Goal: Task Accomplishment & Management: Complete application form

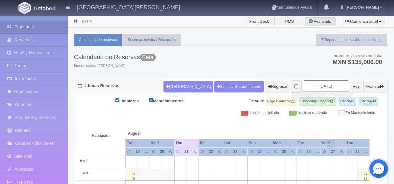
click at [327, 87] on input "2025-08-21" at bounding box center [326, 85] width 46 height 11
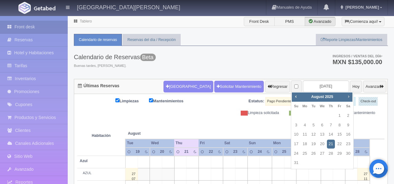
click at [350, 99] on span "Next" at bounding box center [348, 96] width 5 height 5
click at [351, 136] on link "18" at bounding box center [348, 134] width 8 height 9
type input "2025-10-18"
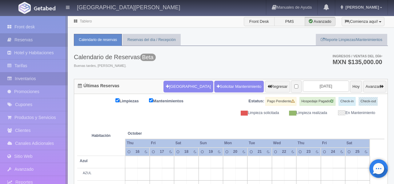
click at [25, 78] on link "Inventarios" at bounding box center [34, 78] width 68 height 13
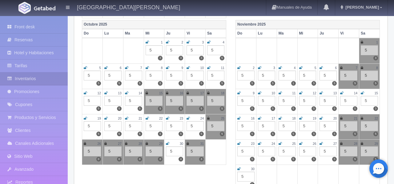
scroll to position [257, 0]
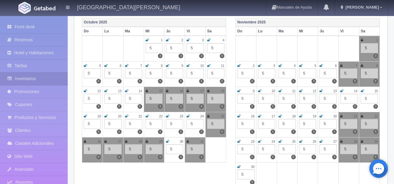
click at [147, 91] on icon at bounding box center [147, 91] width 2 height 4
click at [209, 92] on icon at bounding box center [208, 91] width 2 height 4
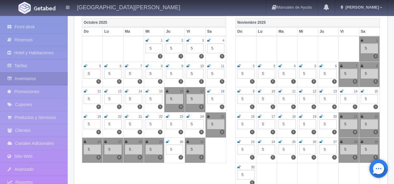
click at [189, 91] on icon at bounding box center [188, 91] width 2 height 4
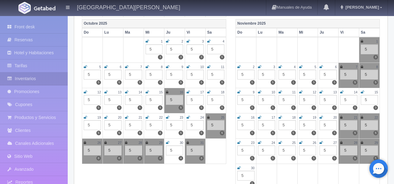
click at [167, 93] on icon at bounding box center [167, 92] width 2 height 4
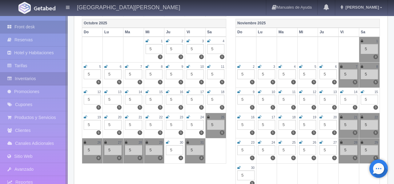
click at [26, 26] on link "Front desk" at bounding box center [34, 27] width 68 height 13
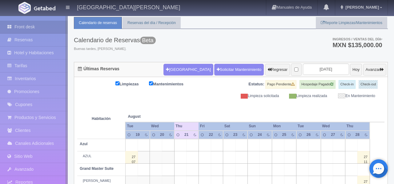
scroll to position [37, 0]
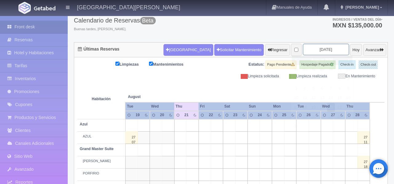
click at [328, 51] on input "[DATE]" at bounding box center [326, 49] width 46 height 11
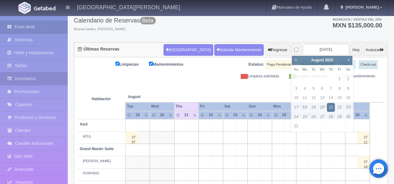
click at [34, 82] on link "Inventarios" at bounding box center [34, 78] width 68 height 13
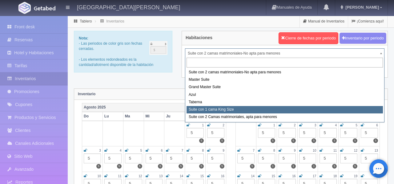
select select "1921"
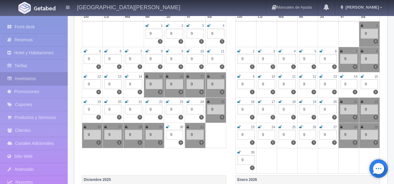
scroll to position [273, 0]
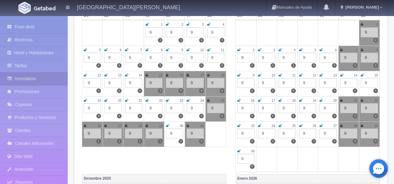
click at [148, 75] on div "15" at bounding box center [154, 75] width 17 height 5
click at [147, 76] on icon at bounding box center [147, 75] width 2 height 4
click at [168, 75] on icon at bounding box center [167, 75] width 2 height 4
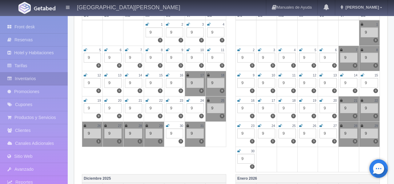
click at [189, 76] on div "17" at bounding box center [195, 75] width 17 height 5
click at [187, 76] on icon at bounding box center [188, 75] width 2 height 4
click at [208, 76] on icon at bounding box center [208, 75] width 2 height 4
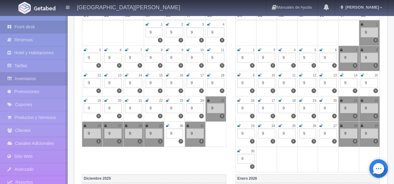
click at [34, 25] on link "Front desk" at bounding box center [34, 27] width 68 height 13
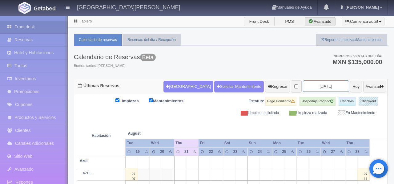
click at [327, 86] on input "2025-08-21" at bounding box center [326, 85] width 46 height 11
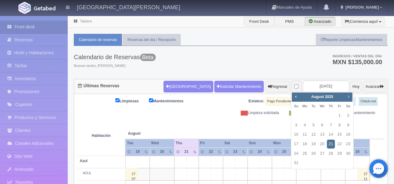
click at [351, 99] on link "Next" at bounding box center [349, 96] width 7 height 7
click at [323, 137] on link "15" at bounding box center [323, 134] width 8 height 9
type input "[DATE]"
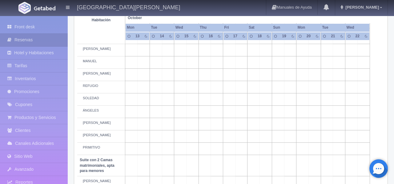
scroll to position [318, 0]
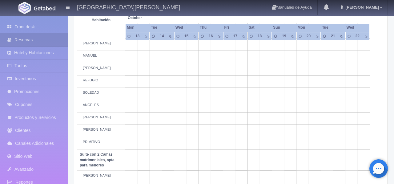
click at [195, 137] on td at bounding box center [192, 131] width 12 height 12
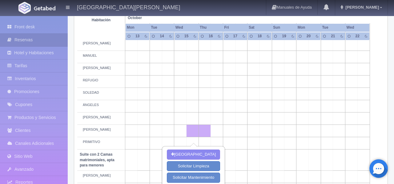
click at [282, 137] on td at bounding box center [278, 131] width 12 height 12
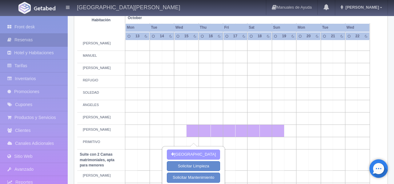
click at [208, 156] on button "[GEOGRAPHIC_DATA]" at bounding box center [193, 154] width 53 height 10
type input "15-10-2025"
type input "19-10-2025"
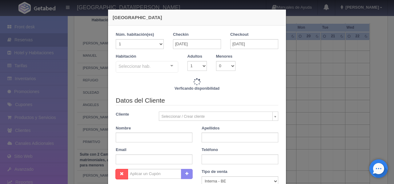
checkbox input "false"
type input "17240.00"
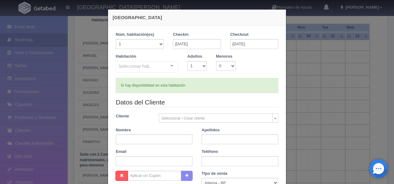
checkbox input "false"
click at [175, 66] on div at bounding box center [172, 65] width 12 height 9
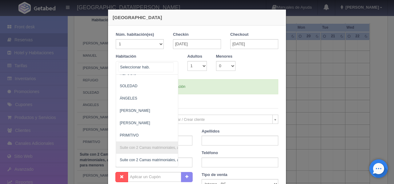
scroll to position [415, 0]
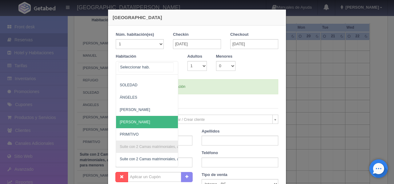
click at [137, 126] on span "NICOLÁS" at bounding box center [177, 122] width 122 height 12
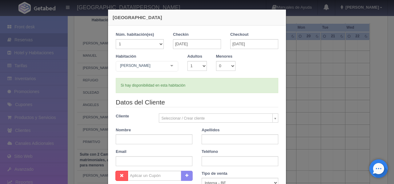
checkbox input "false"
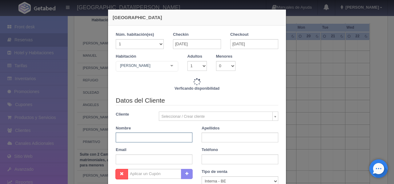
click at [136, 138] on input "text" at bounding box center [154, 137] width 77 height 10
type input "17240.00"
checkbox input "false"
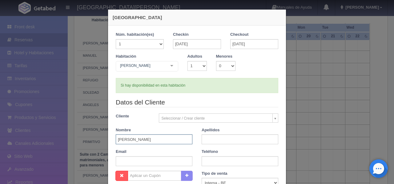
type input "BRYAN"
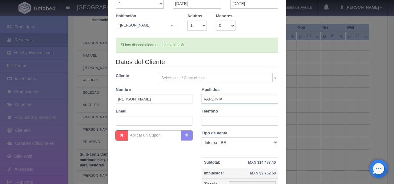
scroll to position [36, 0]
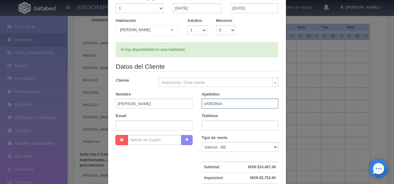
type input "VARDINIA"
click at [203, 30] on select "1 2 3 4 5 6 7 8 9 10" at bounding box center [197, 30] width 19 height 10
select select "2"
checkbox input "false"
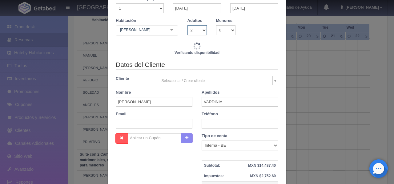
type input "17240.00"
checkbox input "false"
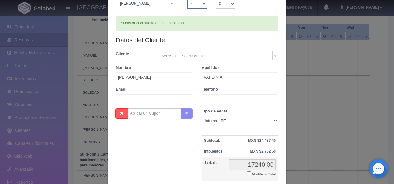
scroll to position [120, 0]
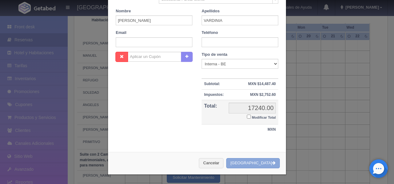
click at [260, 163] on button "[GEOGRAPHIC_DATA]" at bounding box center [253, 163] width 54 height 10
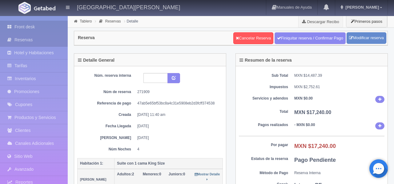
click at [32, 26] on link "Front desk" at bounding box center [34, 27] width 68 height 13
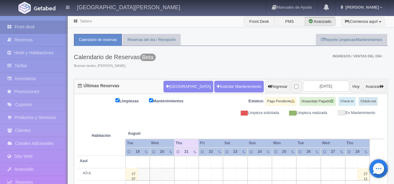
scroll to position [6, 0]
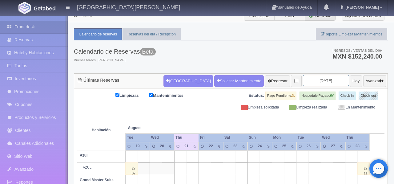
click at [331, 81] on input "2025-08-21" at bounding box center [326, 80] width 46 height 11
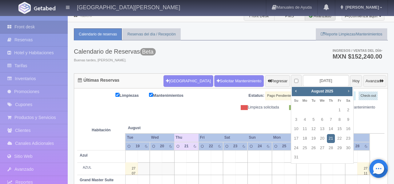
click at [348, 91] on span "Next" at bounding box center [348, 90] width 5 height 5
click at [323, 131] on link "15" at bounding box center [323, 128] width 8 height 9
type input "[DATE]"
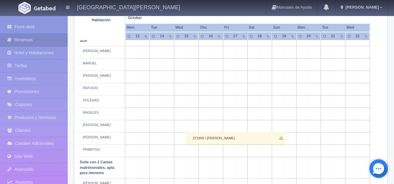
scroll to position [320, 0]
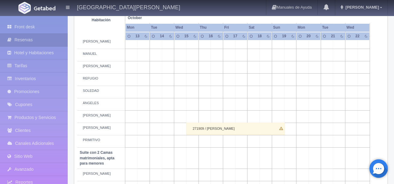
click at [193, 61] on td at bounding box center [192, 55] width 12 height 12
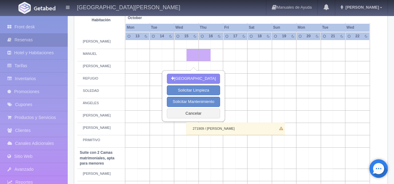
click at [275, 61] on td at bounding box center [278, 55] width 12 height 12
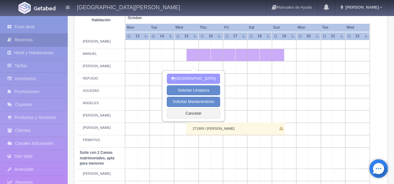
click at [201, 78] on button "Nueva Reserva" at bounding box center [193, 79] width 53 height 10
type input "[DATE]"
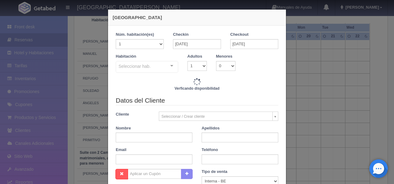
checkbox input "false"
type input "17240.00"
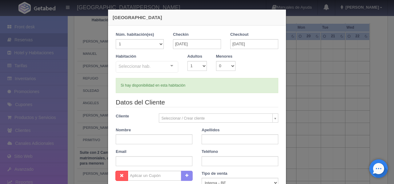
checkbox input "false"
click at [173, 66] on div at bounding box center [172, 65] width 12 height 9
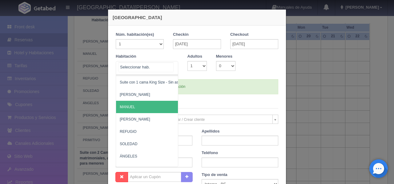
scroll to position [359, 0]
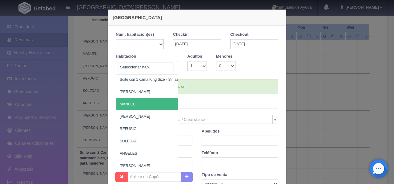
click at [152, 104] on span "MANUEL" at bounding box center [177, 104] width 122 height 12
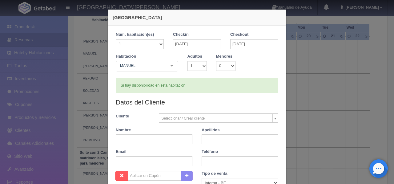
scroll to position [0, 0]
checkbox input "false"
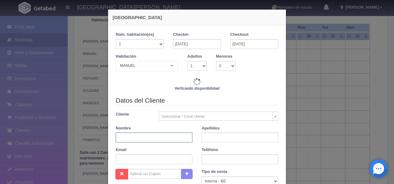
click at [148, 136] on input "text" at bounding box center [154, 137] width 77 height 10
type input "17240.00"
checkbox input "false"
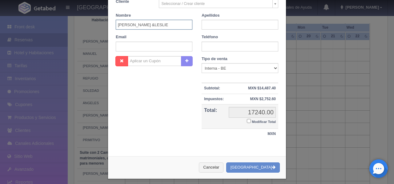
scroll to position [120, 0]
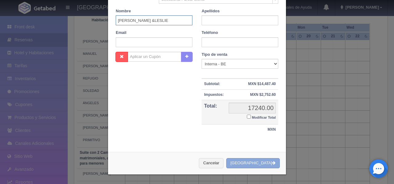
type input "MIKE &LESLIE"
click at [260, 164] on button "[GEOGRAPHIC_DATA]" at bounding box center [253, 163] width 54 height 10
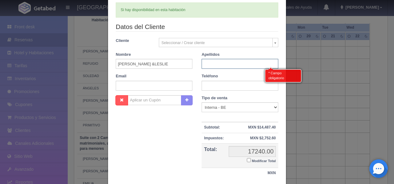
scroll to position [74, 0]
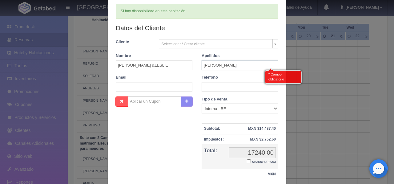
type input "MIKE"
click at [168, 133] on div "Nombre Cupón : Descuentos : Tipo de venta Correo Electronico Interna - BE Llama…" at bounding box center [197, 141] width 172 height 90
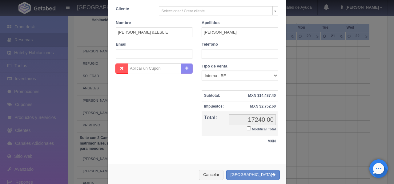
scroll to position [120, 0]
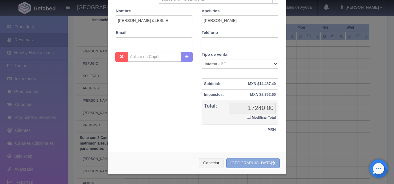
click at [262, 165] on button "[GEOGRAPHIC_DATA]" at bounding box center [253, 163] width 54 height 10
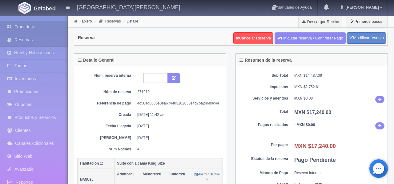
click at [27, 25] on link "Front desk" at bounding box center [34, 27] width 68 height 13
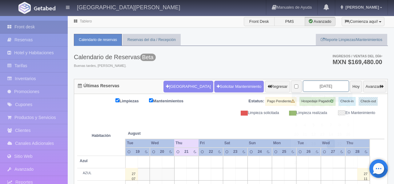
click at [323, 86] on input "2025-08-21" at bounding box center [326, 85] width 46 height 11
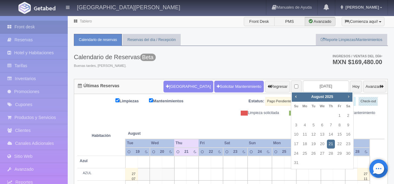
click at [350, 97] on span "Next" at bounding box center [348, 96] width 5 height 5
click at [323, 135] on link "15" at bounding box center [323, 134] width 8 height 9
type input "[DATE]"
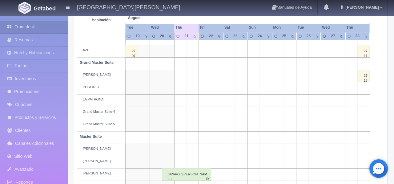
scroll to position [125, 0]
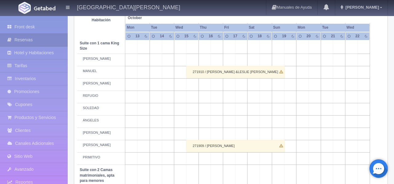
scroll to position [302, 0]
click at [194, 91] on td at bounding box center [192, 85] width 12 height 12
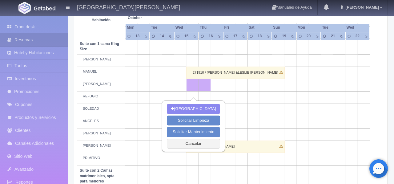
click at [278, 91] on td at bounding box center [278, 85] width 12 height 12
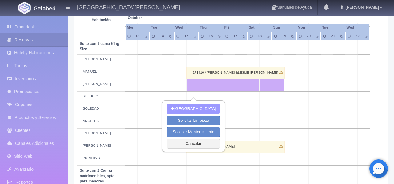
click at [187, 110] on button "[GEOGRAPHIC_DATA]" at bounding box center [193, 109] width 53 height 10
type input "15-10-2025"
type input "19-10-2025"
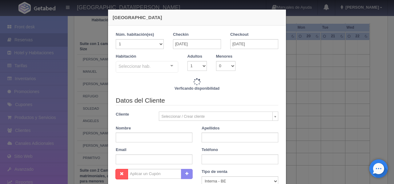
checkbox input "false"
type input "17240.00"
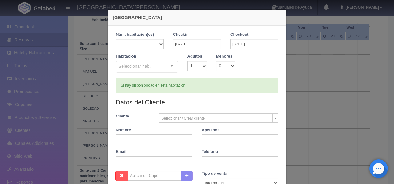
checkbox input "false"
click at [157, 69] on div "Seleccionar hab." at bounding box center [147, 67] width 63 height 12
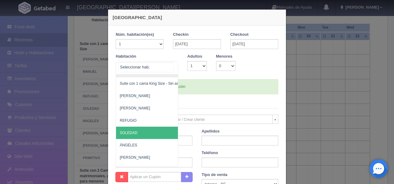
scroll to position [354, 0]
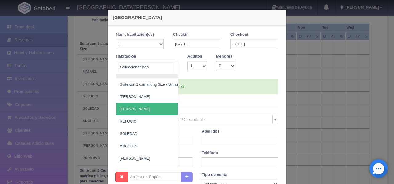
click at [147, 108] on span "[PERSON_NAME]" at bounding box center [177, 109] width 122 height 12
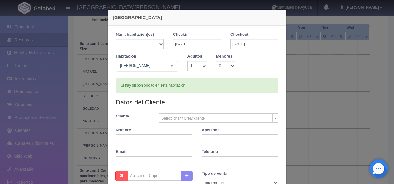
checkbox input "false"
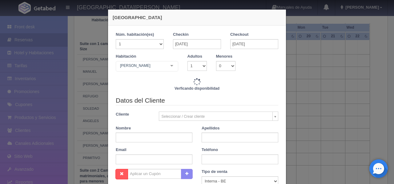
type input "17240.00"
checkbox input "false"
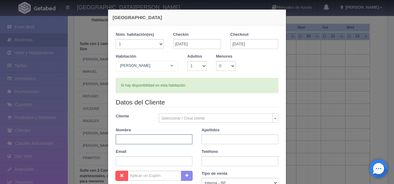
click at [144, 137] on input "text" at bounding box center [154, 139] width 77 height 10
type input "STEVE"
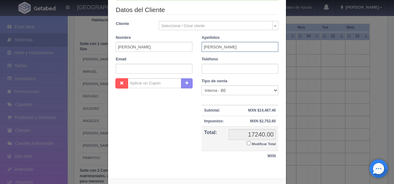
scroll to position [120, 0]
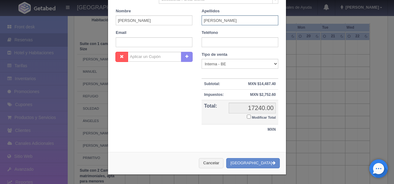
type input "STEPHANIE"
click at [258, 166] on button "Crear Reserva" at bounding box center [253, 163] width 54 height 10
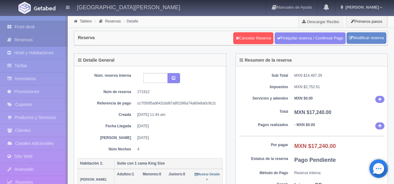
click at [28, 28] on link "Front desk" at bounding box center [34, 27] width 68 height 13
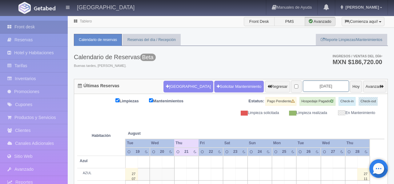
click at [326, 88] on input "[DATE]" at bounding box center [326, 85] width 46 height 11
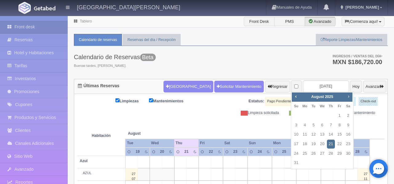
click at [349, 98] on span "Next" at bounding box center [348, 96] width 5 height 5
click at [350, 98] on span "Next" at bounding box center [348, 96] width 5 height 5
click at [323, 134] on link "15" at bounding box center [323, 134] width 8 height 9
type input "[DATE]"
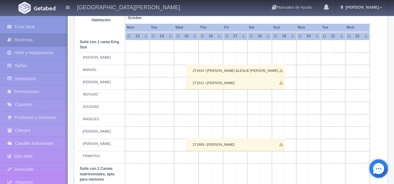
scroll to position [309, 0]
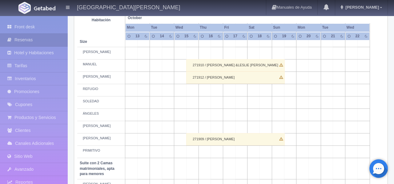
click at [196, 109] on td at bounding box center [192, 102] width 12 height 12
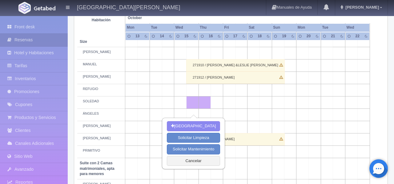
click at [278, 109] on td at bounding box center [278, 102] width 12 height 12
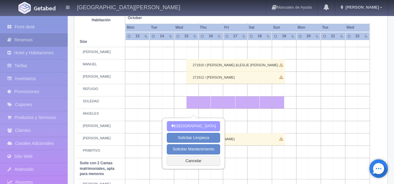
click at [198, 124] on button "[GEOGRAPHIC_DATA]" at bounding box center [193, 126] width 53 height 10
type input "[DATE]"
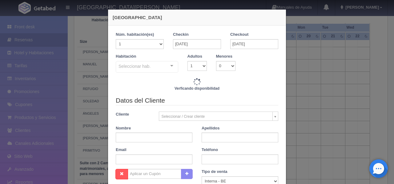
checkbox input "false"
type input "17240.00"
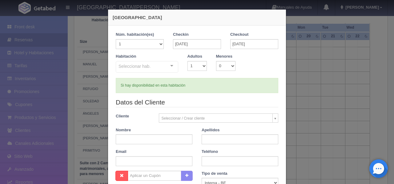
click at [151, 67] on div "Seleccionar hab." at bounding box center [147, 67] width 63 height 12
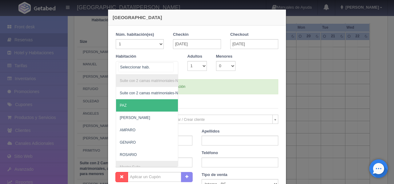
checkbox input "false"
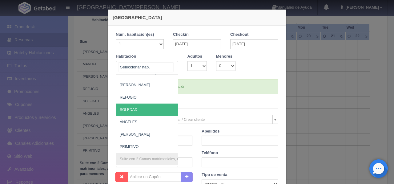
scroll to position [366, 0]
click at [138, 111] on span "SOLEDAD" at bounding box center [177, 109] width 122 height 12
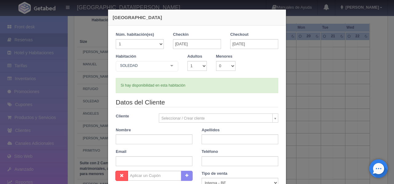
checkbox input "false"
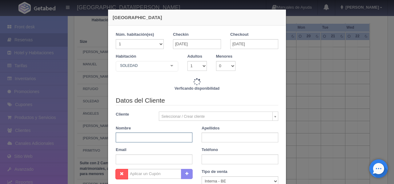
click at [155, 137] on input "text" at bounding box center [154, 137] width 77 height 10
type input "17240.00"
checkbox input "false"
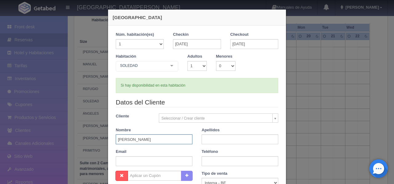
type input "JON"
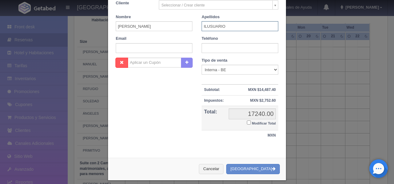
scroll to position [120, 0]
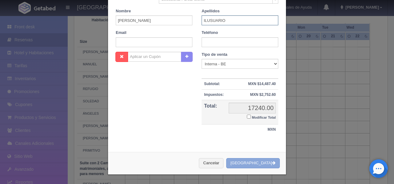
type input "ILUSUARIO"
click at [271, 164] on button "Crear Reserva" at bounding box center [253, 163] width 54 height 10
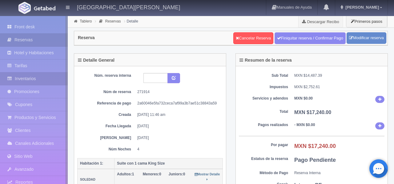
click at [30, 79] on link "Inventarios" at bounding box center [34, 78] width 68 height 13
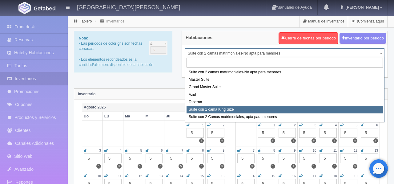
select select "1921"
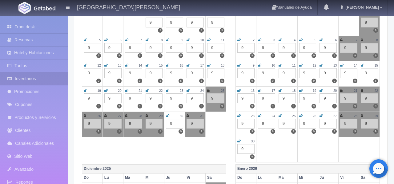
scroll to position [283, 0]
click at [147, 64] on icon at bounding box center [147, 65] width 3 height 4
click at [169, 66] on icon at bounding box center [167, 65] width 3 height 4
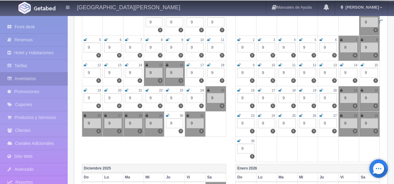
click at [188, 66] on icon at bounding box center [188, 65] width 3 height 4
click at [189, 66] on div "17" at bounding box center [195, 65] width 17 height 5
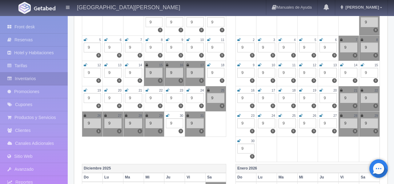
click at [209, 66] on icon at bounding box center [208, 65] width 3 height 4
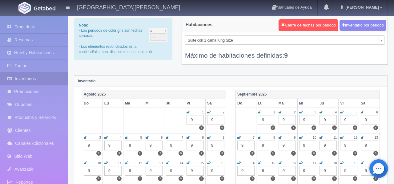
scroll to position [0, 0]
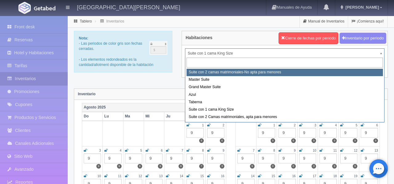
select select "1891"
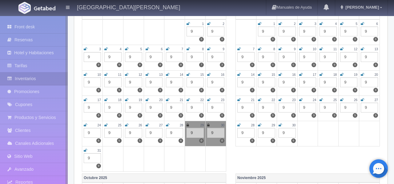
scroll to position [105, 0]
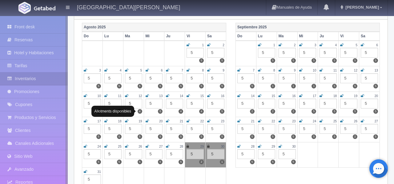
scroll to position [82, 0]
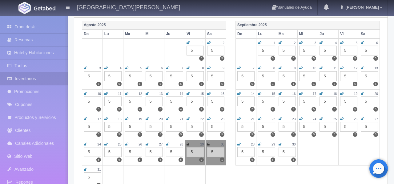
drag, startPoint x: 26, startPoint y: 25, endPoint x: 62, endPoint y: 17, distance: 36.6
click at [26, 25] on link "Front desk" at bounding box center [34, 27] width 68 height 13
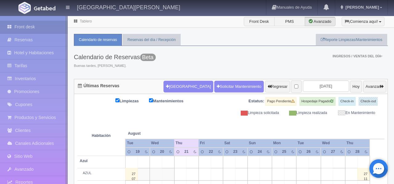
click at [327, 86] on input "[DATE]" at bounding box center [326, 85] width 46 height 11
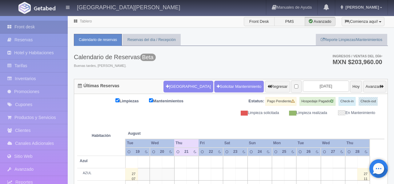
click at [304, 67] on div "Calendario de Reservas Beta Buenas tardes, [PERSON_NAME]. Ingresos / Ventas del…" at bounding box center [231, 62] width 314 height 33
click at [326, 85] on input "[DATE]" at bounding box center [326, 85] width 46 height 11
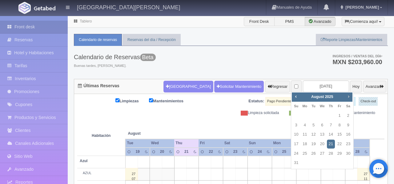
click at [349, 96] on span "Next" at bounding box center [348, 96] width 5 height 5
click at [323, 135] on link "15" at bounding box center [323, 134] width 8 height 9
type input "[DATE]"
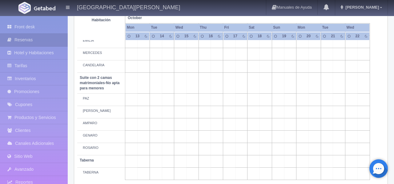
scroll to position [494, 0]
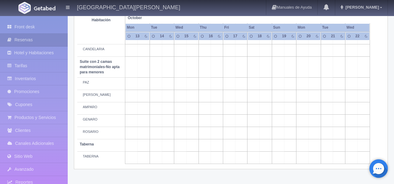
click at [193, 115] on td at bounding box center [192, 108] width 12 height 12
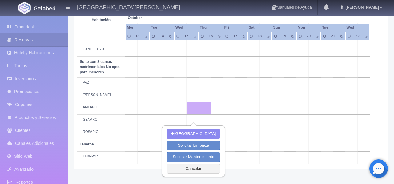
click at [278, 115] on td at bounding box center [278, 108] width 12 height 12
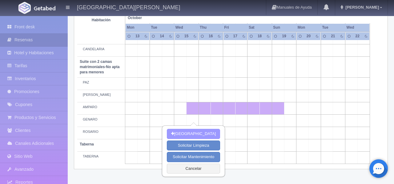
click at [197, 132] on button "Nueva Reserva" at bounding box center [193, 134] width 53 height 10
type input "15-10-2025"
type input "[DATE]"
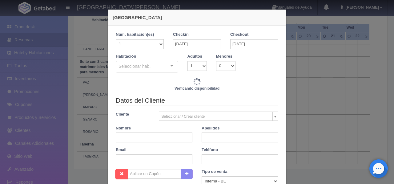
checkbox input "false"
type input "17240.00"
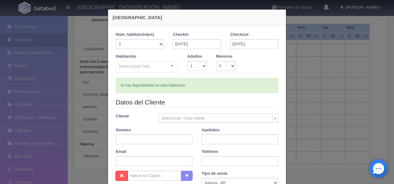
checkbox input "false"
click at [174, 66] on div at bounding box center [172, 65] width 12 height 9
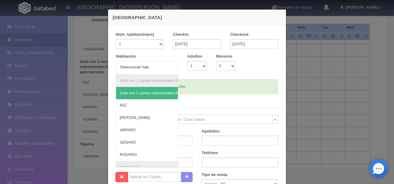
click at [171, 66] on div at bounding box center [172, 65] width 12 height 9
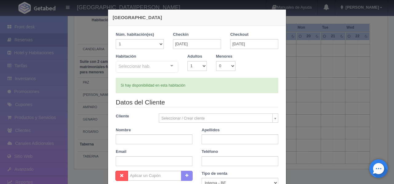
click at [171, 66] on div at bounding box center [172, 65] width 12 height 9
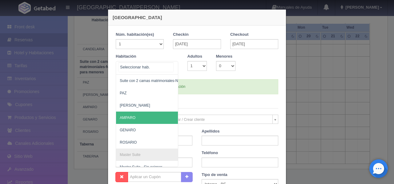
scroll to position [13, 0]
click at [138, 118] on span "AMPARO" at bounding box center [177, 117] width 122 height 12
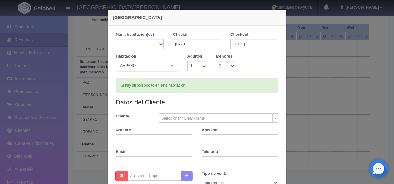
checkbox input "false"
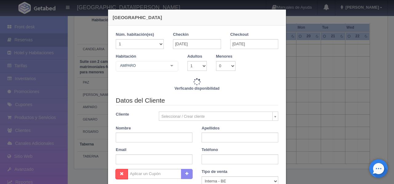
type input "17240.00"
checkbox input "false"
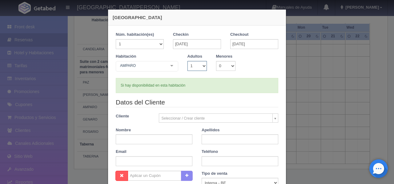
click at [203, 67] on select "1 2 3 4 5 6 7 8 9 10" at bounding box center [197, 66] width 19 height 10
select select "2"
checkbox input "false"
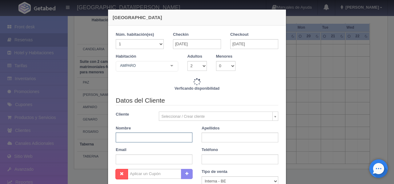
click at [140, 138] on input "text" at bounding box center [154, 137] width 77 height 10
type input "17240.00"
checkbox input "false"
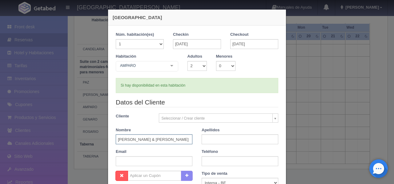
type input "CLAUDIA & LOURDES"
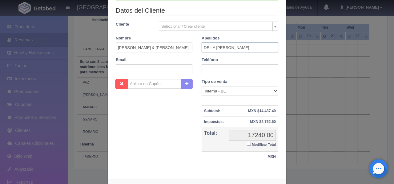
scroll to position [120, 0]
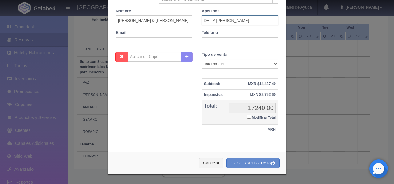
type input "DE LA CRUZ"
click at [266, 160] on button "[GEOGRAPHIC_DATA]" at bounding box center [253, 163] width 54 height 10
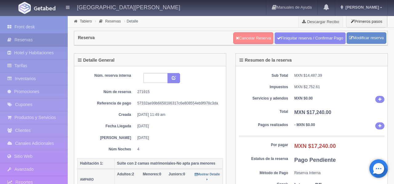
click at [250, 40] on link "Cancelar Reserva" at bounding box center [253, 38] width 40 height 12
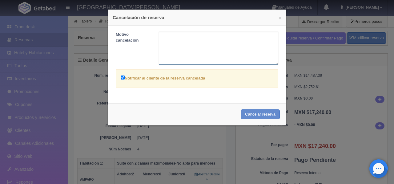
click at [193, 47] on textarea at bounding box center [219, 48] width 120 height 33
type textarea "CAMBIO DE FECHA"
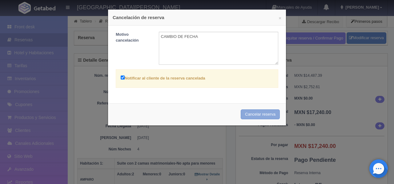
click at [264, 113] on button "Cancelar reserva" at bounding box center [260, 114] width 39 height 10
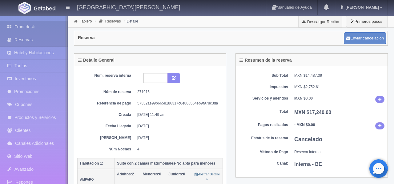
click at [21, 29] on link "Front desk" at bounding box center [34, 27] width 68 height 13
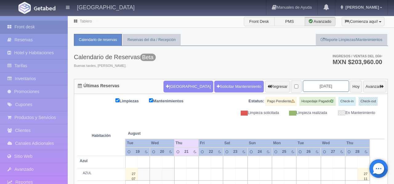
click at [330, 87] on input "[DATE]" at bounding box center [326, 85] width 46 height 11
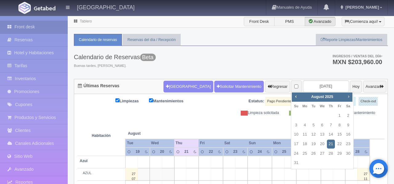
click at [351, 98] on span "Next" at bounding box center [348, 96] width 5 height 5
click at [323, 136] on link "15" at bounding box center [323, 134] width 8 height 9
type input "[DATE]"
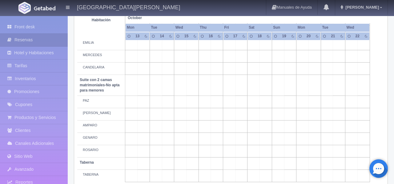
scroll to position [494, 0]
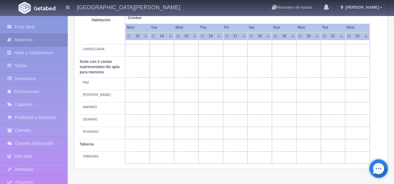
click at [220, 115] on td at bounding box center [217, 108] width 12 height 12
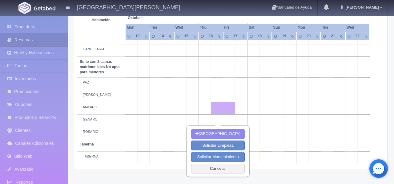
click at [274, 115] on td at bounding box center [278, 108] width 12 height 12
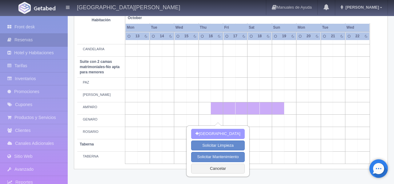
click at [206, 132] on button "Nueva Reserva" at bounding box center [217, 134] width 53 height 10
type input "[DATE]"
type input "19-10-2025"
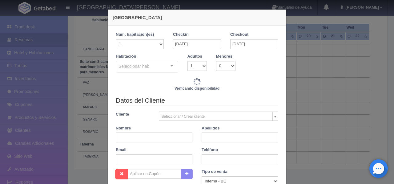
checkbox input "false"
type input "13380.00"
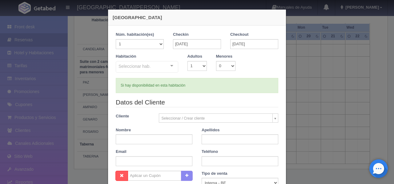
checkbox input "false"
click at [172, 66] on div at bounding box center [172, 65] width 12 height 9
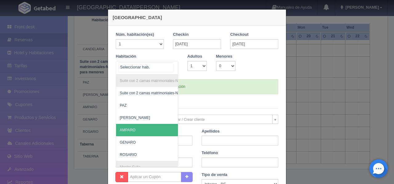
click at [133, 130] on span "AMPARO" at bounding box center [128, 130] width 16 height 4
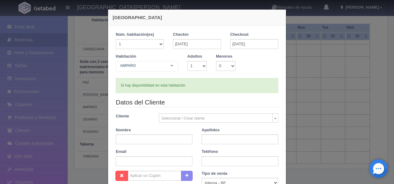
checkbox input "false"
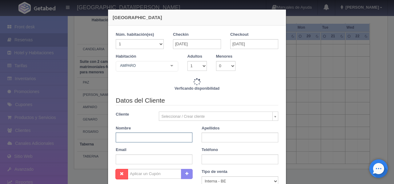
click at [154, 138] on input "text" at bounding box center [154, 137] width 77 height 10
type input "13380.00"
checkbox input "false"
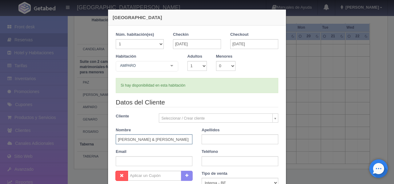
type input "LOURDES & CLAUDIA"
type input "DE LA CRUZ"
click at [252, 106] on legend "Datos del Cliente" at bounding box center [197, 103] width 163 height 10
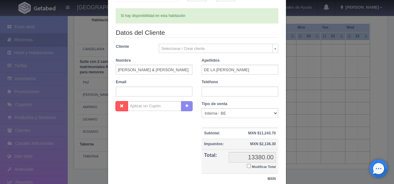
scroll to position [120, 0]
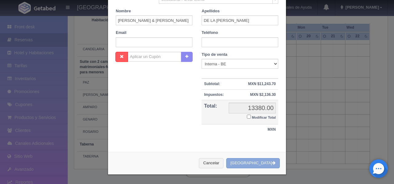
click at [260, 164] on button "Crear Reserva" at bounding box center [253, 163] width 54 height 10
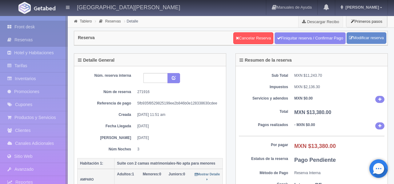
click at [23, 24] on link "Front desk" at bounding box center [34, 27] width 68 height 13
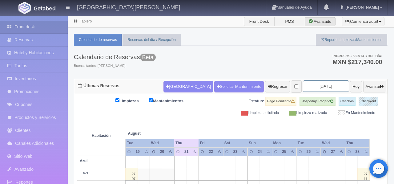
click at [327, 85] on input "[DATE]" at bounding box center [326, 85] width 46 height 11
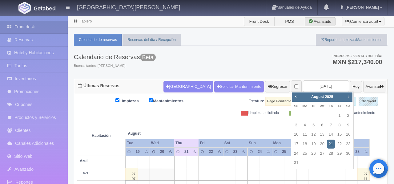
click at [350, 98] on span "Next" at bounding box center [348, 96] width 5 height 5
click at [341, 135] on link "17" at bounding box center [340, 134] width 8 height 9
type input "[DATE]"
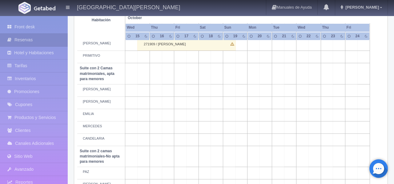
scroll to position [408, 0]
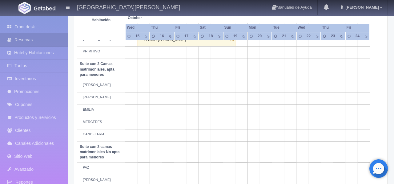
click at [194, 129] on td at bounding box center [192, 123] width 12 height 12
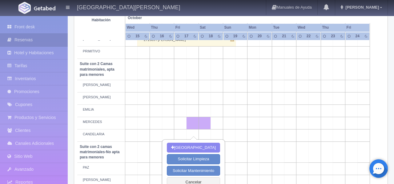
scroll to position [408, 0]
click at [228, 129] on td at bounding box center [229, 123] width 12 height 12
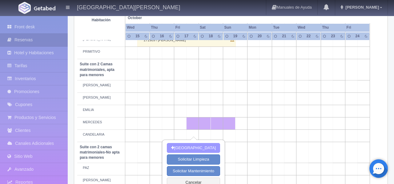
click at [201, 147] on button "Nueva Reserva" at bounding box center [193, 148] width 53 height 10
type input "17-10-2025"
type input "19-10-2025"
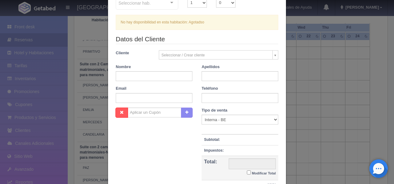
scroll to position [119, 0]
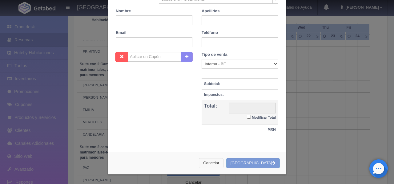
click at [224, 164] on button "Cancelar" at bounding box center [211, 163] width 25 height 10
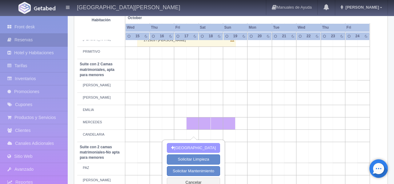
click at [206, 149] on button "Nueva Reserva" at bounding box center [193, 148] width 53 height 10
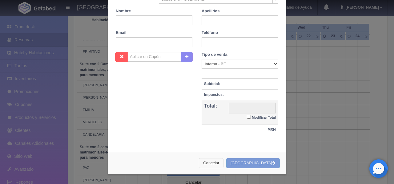
click at [224, 162] on button "Cancelar" at bounding box center [211, 163] width 25 height 10
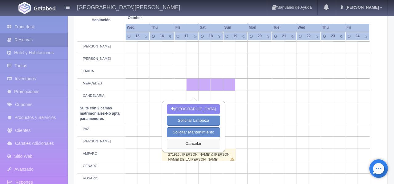
click at [201, 144] on button "Cancelar" at bounding box center [193, 144] width 53 height 10
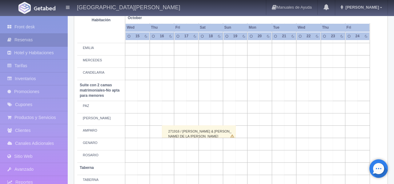
scroll to position [470, 0]
click at [193, 125] on td at bounding box center [192, 119] width 12 height 12
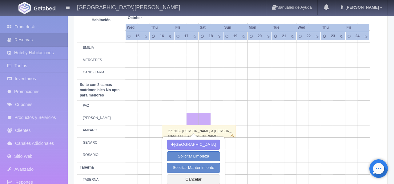
click at [230, 125] on td at bounding box center [229, 119] width 12 height 12
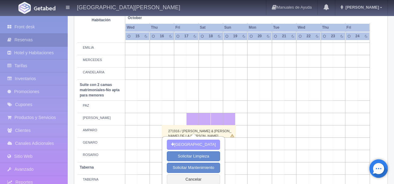
click at [209, 142] on button "Nueva Reserva" at bounding box center [193, 145] width 53 height 10
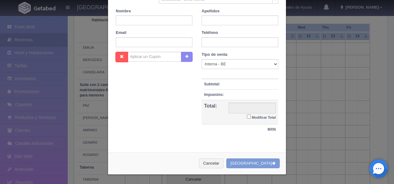
scroll to position [117, 0]
checkbox input "false"
type input "9520.00"
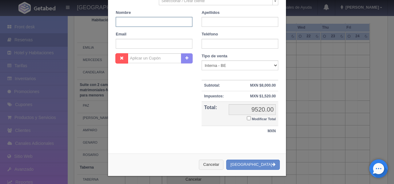
click at [177, 22] on input "text" at bounding box center [154, 22] width 77 height 10
checkbox input "false"
type input "STEPHANIE"
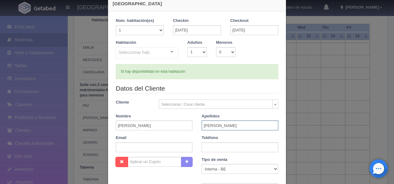
scroll to position [15, 0]
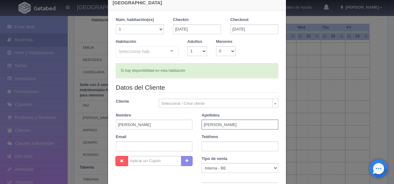
type input "FELICIANO TOVAR"
click at [174, 51] on div at bounding box center [172, 51] width 12 height 9
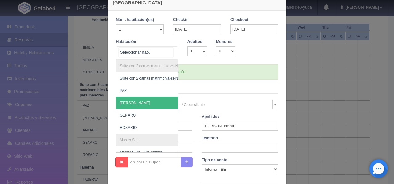
click at [143, 105] on span "[PERSON_NAME]" at bounding box center [177, 103] width 122 height 12
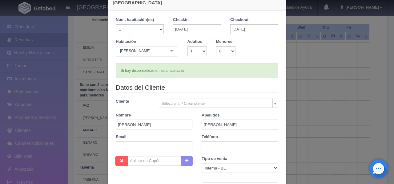
checkbox input "false"
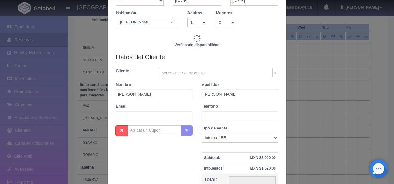
type input "9520.00"
checkbox input "false"
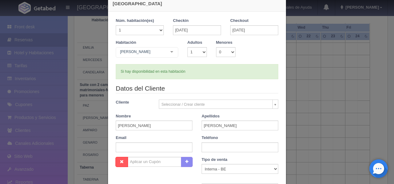
scroll to position [14, 0]
click at [204, 52] on select "1 2 3 4 5 6 7 8 9 10" at bounding box center [197, 52] width 19 height 10
click at [203, 52] on select "1 2 3 4 5 6 7 8 9 10" at bounding box center [197, 52] width 19 height 10
select select "2"
checkbox input "false"
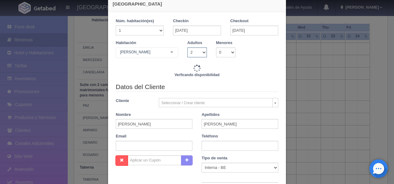
type input "9520.00"
checkbox input "false"
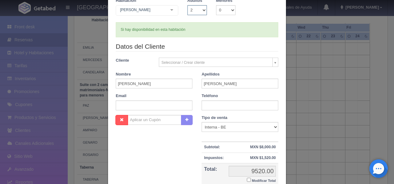
scroll to position [120, 0]
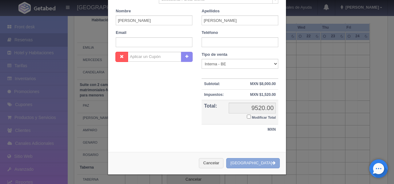
click at [259, 166] on button "Crear Reserva" at bounding box center [253, 163] width 54 height 10
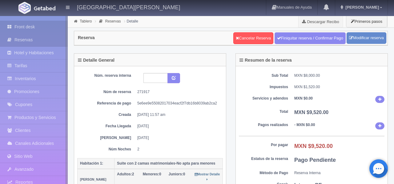
click at [39, 27] on link "Front desk" at bounding box center [34, 27] width 68 height 13
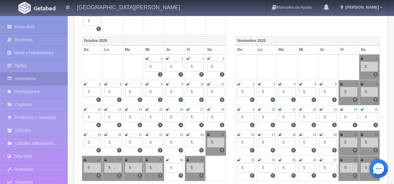
scroll to position [238, 0]
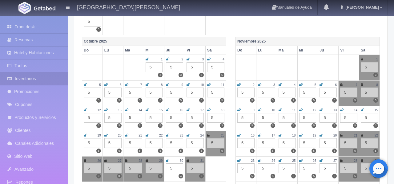
click at [149, 111] on div "15" at bounding box center [154, 110] width 17 height 5
click at [147, 110] on icon at bounding box center [147, 110] width 3 height 4
click at [170, 111] on div "16" at bounding box center [174, 110] width 17 height 5
click at [168, 110] on icon at bounding box center [167, 110] width 3 height 4
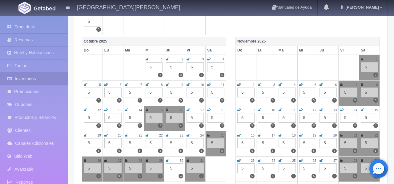
click at [190, 110] on icon at bounding box center [188, 110] width 3 height 4
click at [208, 111] on icon at bounding box center [208, 110] width 3 height 4
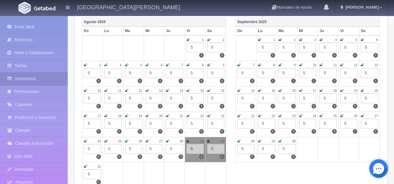
scroll to position [0, 0]
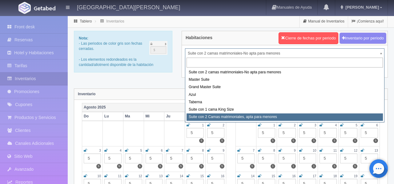
select select "1983"
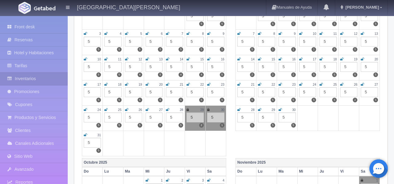
scroll to position [142, 0]
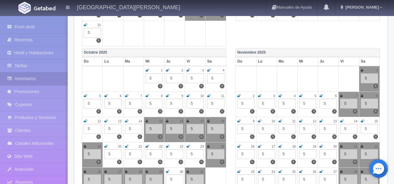
scroll to position [228, 0]
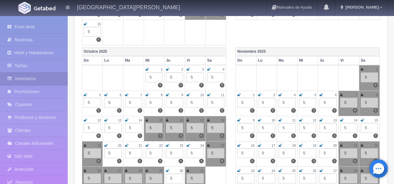
click at [148, 120] on div "15" at bounding box center [154, 120] width 17 height 5
click at [147, 120] on icon at bounding box center [147, 120] width 2 height 4
click at [168, 121] on div "16" at bounding box center [174, 120] width 17 height 5
click at [168, 120] on div "16" at bounding box center [174, 120] width 17 height 5
click at [188, 121] on icon at bounding box center [188, 120] width 2 height 4
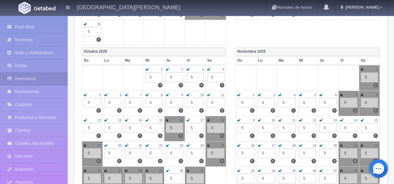
click at [167, 121] on icon at bounding box center [167, 120] width 2 height 4
click at [210, 121] on div "18" at bounding box center [215, 120] width 17 height 5
click at [209, 121] on div "18" at bounding box center [215, 120] width 17 height 5
click at [208, 121] on icon at bounding box center [208, 120] width 2 height 4
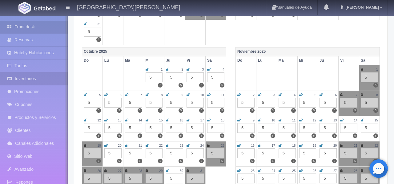
click at [36, 30] on link "Front desk" at bounding box center [34, 27] width 68 height 13
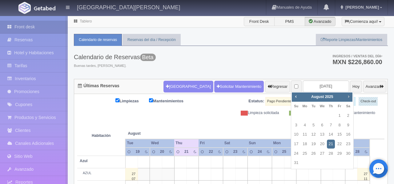
click at [350, 97] on span "Next" at bounding box center [348, 96] width 5 height 5
click at [341, 136] on link "17" at bounding box center [340, 134] width 8 height 9
type input "[DATE]"
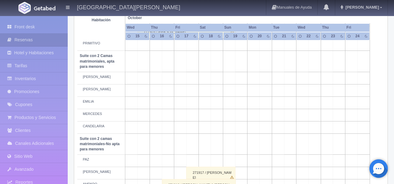
scroll to position [420, 0]
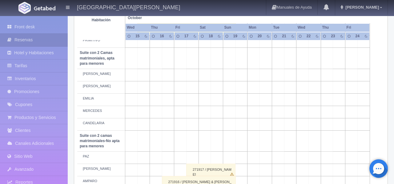
click at [195, 118] on td at bounding box center [192, 112] width 12 height 12
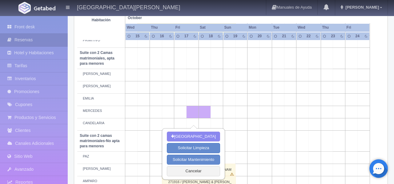
click at [233, 118] on td at bounding box center [229, 112] width 12 height 12
click at [192, 139] on button "[GEOGRAPHIC_DATA]" at bounding box center [193, 137] width 53 height 10
type input "[DATE]"
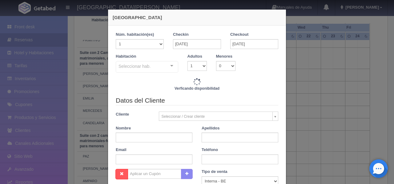
checkbox input "false"
type input "9520.00"
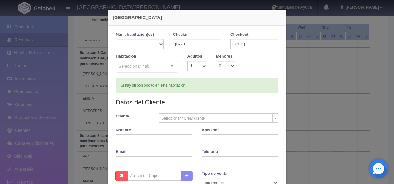
checkbox input "false"
click at [173, 66] on div at bounding box center [172, 65] width 12 height 9
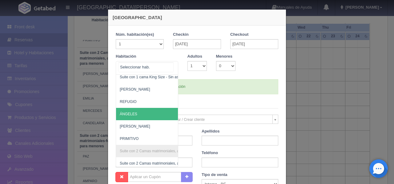
scroll to position [401, 0]
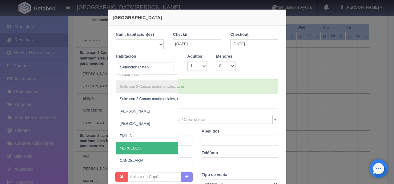
click at [139, 149] on span "MERCEDES" at bounding box center [130, 148] width 21 height 4
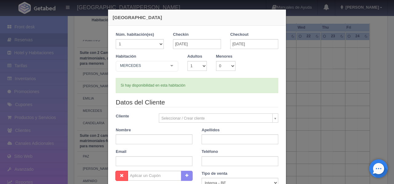
checkbox input "false"
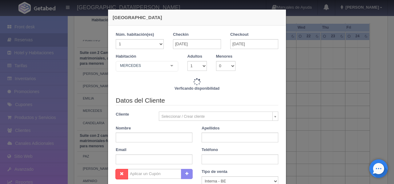
type input "9520.00"
checkbox input "false"
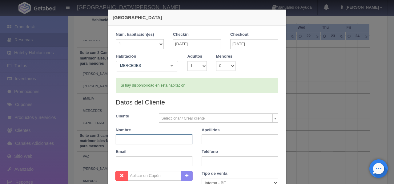
click at [143, 141] on input "text" at bounding box center [154, 139] width 77 height 10
type input "JACOB & DAMIAN"
type input "CRUZ"
click at [201, 65] on select "1 2 3 4 5 6 7 8 9 10" at bounding box center [197, 66] width 19 height 10
select select "2"
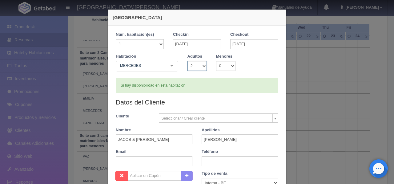
checkbox input "false"
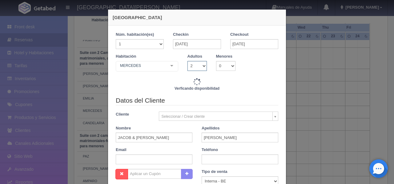
type input "9520.00"
checkbox input "false"
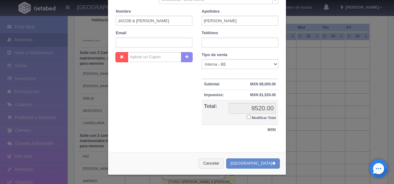
scroll to position [120, 0]
click at [256, 163] on button "Crear Reserva" at bounding box center [253, 163] width 54 height 10
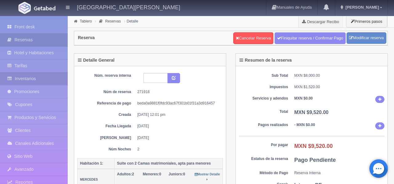
click at [41, 78] on link "Inventarios" at bounding box center [34, 78] width 68 height 13
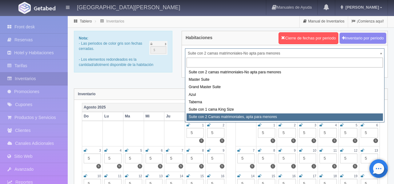
select select "1983"
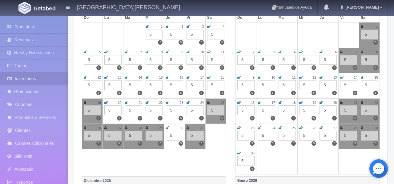
scroll to position [273, 0]
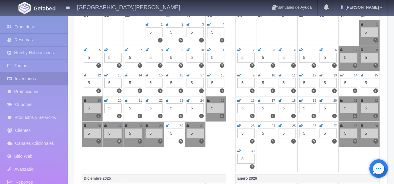
click at [147, 76] on icon at bounding box center [147, 75] width 3 height 4
click at [168, 75] on icon at bounding box center [167, 75] width 3 height 4
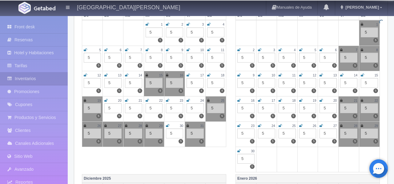
click at [189, 76] on icon at bounding box center [188, 75] width 3 height 4
click at [210, 76] on icon at bounding box center [208, 75] width 3 height 4
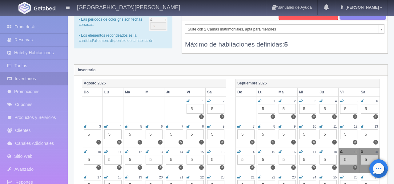
scroll to position [0, 0]
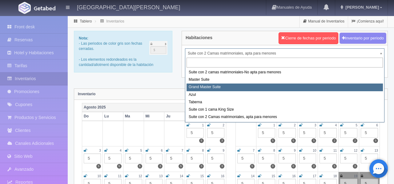
select select "1918"
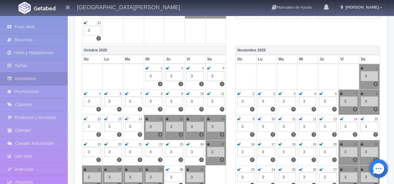
scroll to position [231, 0]
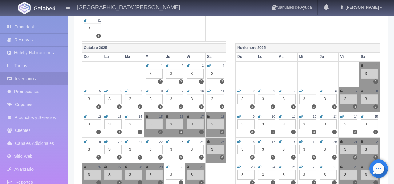
click at [147, 118] on icon at bounding box center [147, 117] width 2 height 4
click at [168, 118] on div "16" at bounding box center [174, 116] width 17 height 5
click at [168, 117] on icon at bounding box center [167, 117] width 2 height 4
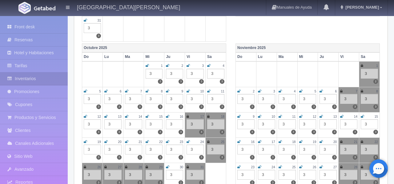
click at [188, 117] on icon at bounding box center [188, 117] width 2 height 4
click at [209, 117] on icon at bounding box center [208, 117] width 2 height 4
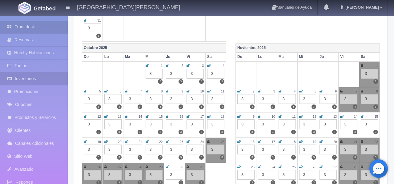
scroll to position [232, 0]
click at [18, 25] on link "Front desk" at bounding box center [34, 26] width 68 height 13
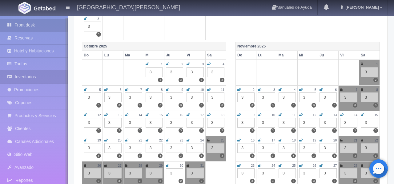
scroll to position [1, 0]
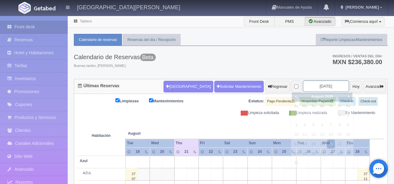
click at [332, 87] on input "[DATE]" at bounding box center [326, 85] width 46 height 11
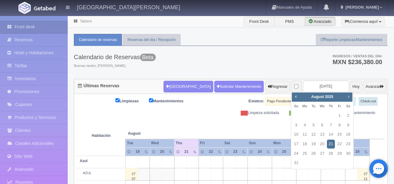
click at [348, 99] on link "Next" at bounding box center [349, 96] width 7 height 7
click at [324, 136] on link "15" at bounding box center [323, 134] width 8 height 9
type input "[DATE]"
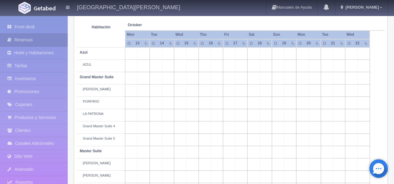
scroll to position [108, 0]
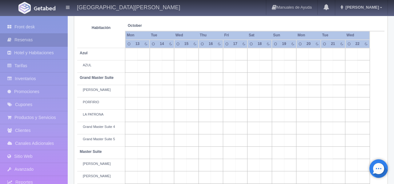
click at [196, 110] on td at bounding box center [192, 103] width 12 height 12
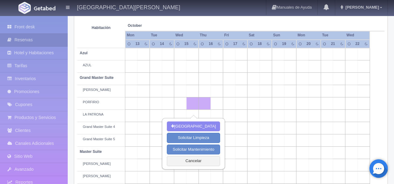
click at [274, 110] on td at bounding box center [278, 103] width 12 height 12
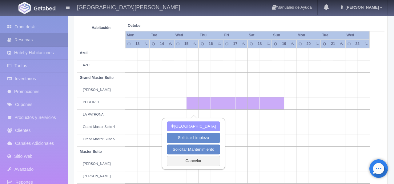
click at [193, 124] on button "Nueva Reserva" at bounding box center [193, 126] width 53 height 10
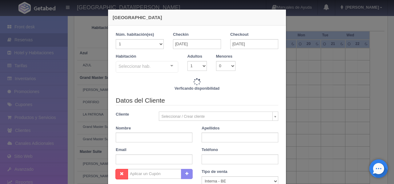
checkbox input "false"
type input "24920.00"
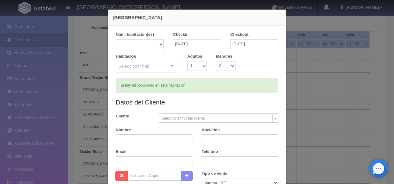
checkbox input "false"
click at [171, 68] on div at bounding box center [172, 65] width 12 height 9
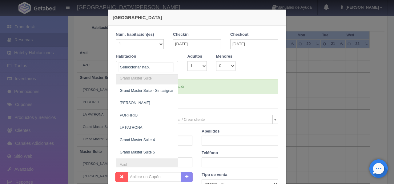
scroll to position [177, 0]
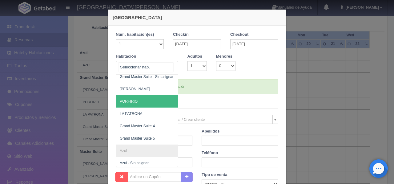
click at [157, 103] on span "PORFIRIO" at bounding box center [177, 101] width 122 height 12
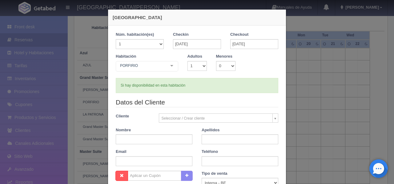
checkbox input "false"
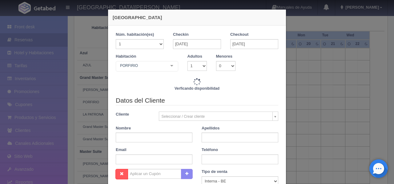
type input "24920.00"
checkbox input "false"
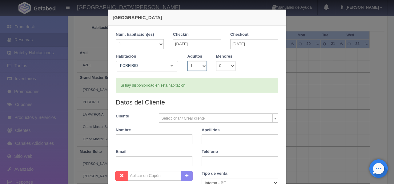
click at [203, 66] on select "1 2 3 4 5 6 7 8 9 10" at bounding box center [197, 66] width 19 height 10
select select "2"
checkbox input "false"
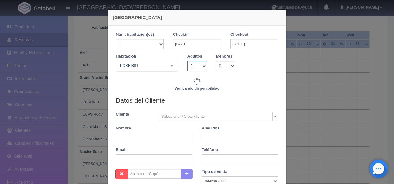
type input "24920.00"
checkbox input "false"
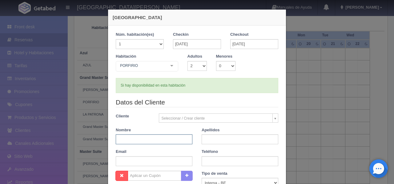
click at [148, 136] on input "text" at bounding box center [154, 139] width 77 height 10
click at [137, 138] on input "text" at bounding box center [154, 139] width 77 height 10
type input "IVETTE & JOSE"
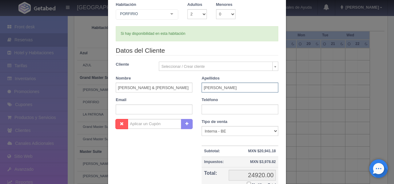
scroll to position [112, 0]
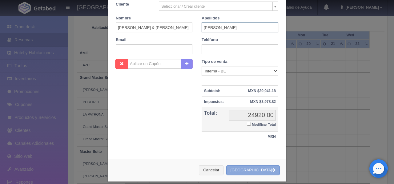
type input "RUIZ FRANCO"
click at [257, 171] on button "Crear Reserva" at bounding box center [253, 170] width 54 height 10
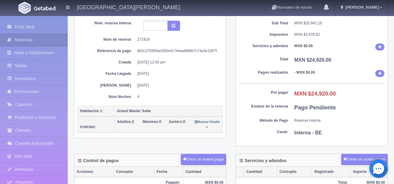
scroll to position [50, 0]
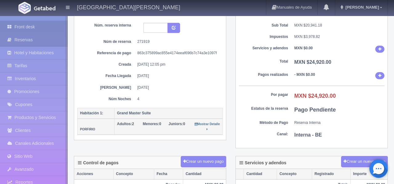
click at [40, 27] on link "Front desk" at bounding box center [34, 27] width 68 height 13
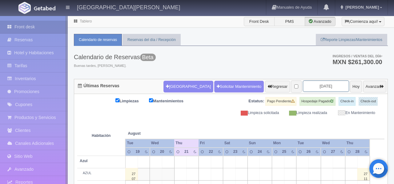
click at [327, 87] on input "2025-08-21" at bounding box center [326, 85] width 46 height 11
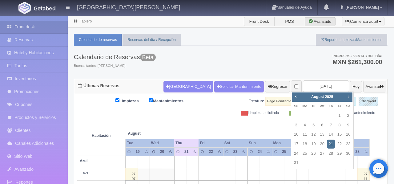
click at [351, 99] on span "Next" at bounding box center [348, 96] width 5 height 5
click at [324, 132] on link "15" at bounding box center [323, 134] width 8 height 9
type input "2025-10-15"
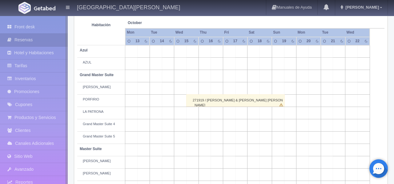
scroll to position [116, 0]
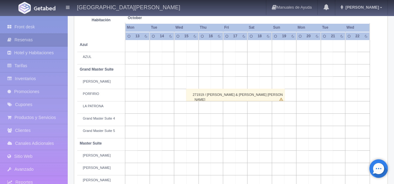
click at [220, 114] on td at bounding box center [217, 107] width 12 height 12
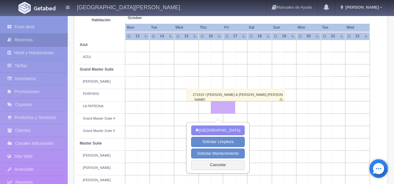
click at [278, 114] on td at bounding box center [278, 107] width 12 height 12
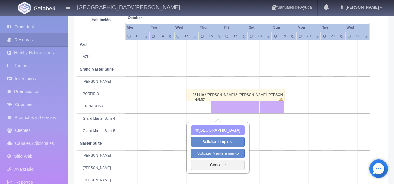
click at [234, 129] on button "[GEOGRAPHIC_DATA]" at bounding box center [217, 130] width 53 height 10
type input "[DATE]"
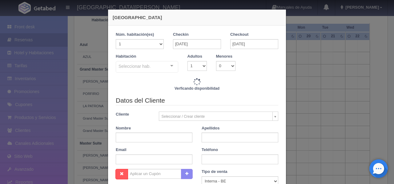
checkbox input "false"
type input "19300.00"
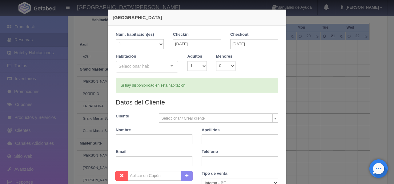
click at [170, 64] on div at bounding box center [172, 65] width 12 height 9
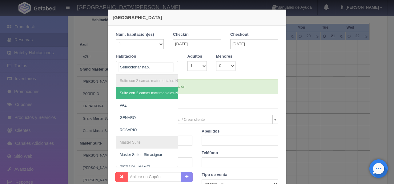
checkbox input "false"
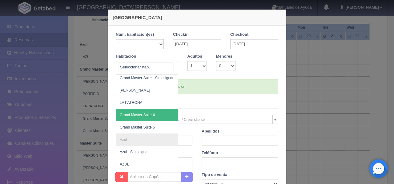
scroll to position [175, 1]
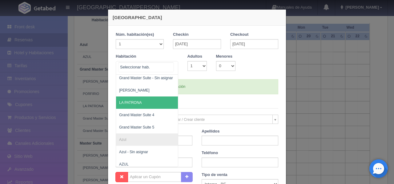
click at [155, 104] on span "LA PATRONA" at bounding box center [177, 102] width 122 height 12
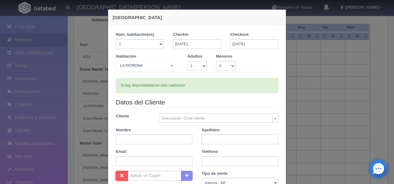
checkbox input "false"
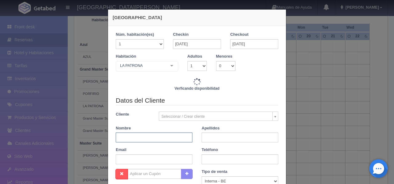
click at [130, 139] on input "text" at bounding box center [154, 137] width 77 height 10
type input "19300.00"
checkbox input "false"
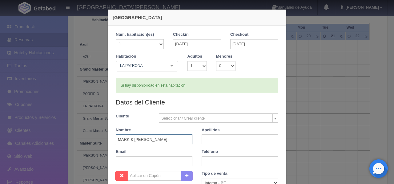
type input "MARK & JANICE"
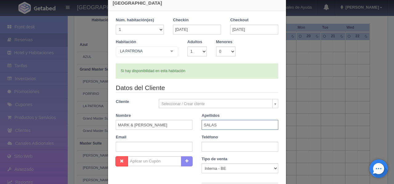
scroll to position [7, 0]
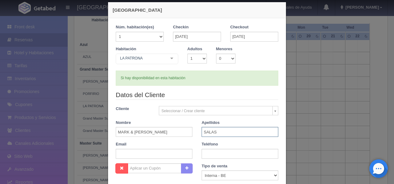
type input "SALAS"
click at [204, 60] on select "1 2 3 4 5 6 7 8 9 10" at bounding box center [197, 59] width 19 height 10
select select "2"
checkbox input "false"
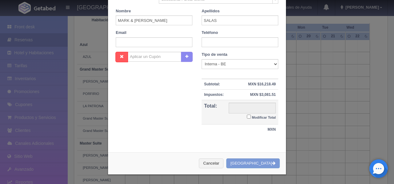
type input "19300.00"
checkbox input "false"
click at [258, 161] on button "[GEOGRAPHIC_DATA]" at bounding box center [253, 163] width 54 height 10
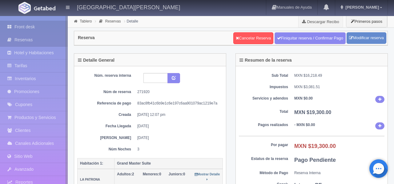
click at [26, 25] on link "Front desk" at bounding box center [34, 27] width 68 height 13
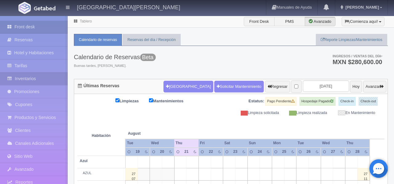
click at [28, 79] on link "Inventarios" at bounding box center [34, 78] width 68 height 13
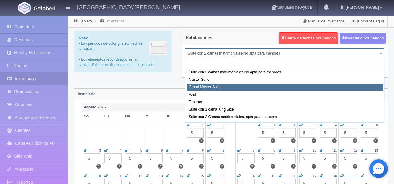
select select "1918"
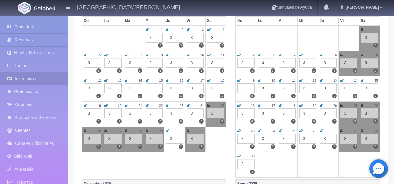
scroll to position [272, 0]
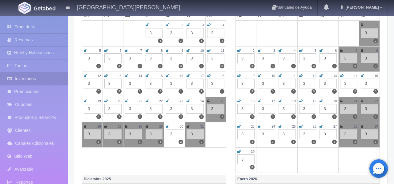
click at [148, 75] on icon at bounding box center [147, 76] width 3 height 4
click at [168, 76] on icon at bounding box center [167, 76] width 3 height 4
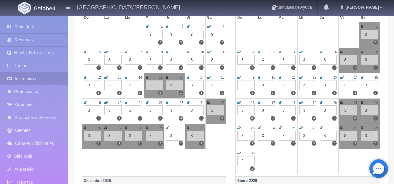
click at [187, 78] on icon at bounding box center [188, 77] width 3 height 4
click at [209, 78] on icon at bounding box center [208, 77] width 3 height 4
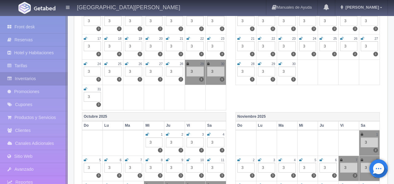
scroll to position [0, 0]
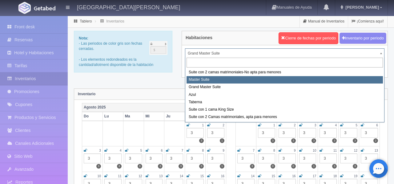
select select "1894"
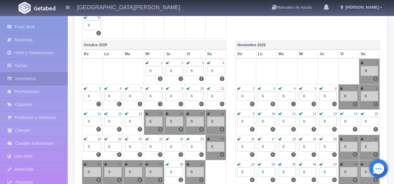
scroll to position [254, 0]
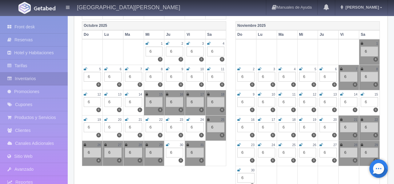
click at [147, 95] on icon at bounding box center [147, 94] width 2 height 4
click at [169, 95] on div "16" at bounding box center [174, 94] width 17 height 5
click at [168, 94] on icon at bounding box center [167, 94] width 2 height 4
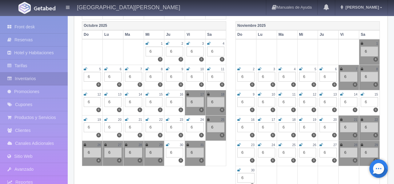
click at [190, 95] on div "17" at bounding box center [195, 94] width 17 height 5
click at [189, 95] on div "17" at bounding box center [195, 94] width 17 height 5
click at [210, 95] on div "18" at bounding box center [215, 94] width 17 height 5
click at [188, 95] on icon at bounding box center [188, 94] width 2 height 4
click at [209, 95] on icon at bounding box center [208, 94] width 2 height 4
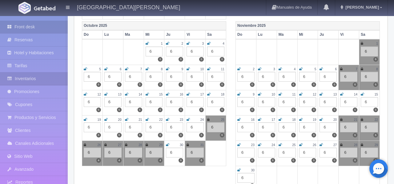
click at [26, 29] on link "Front desk" at bounding box center [34, 27] width 68 height 13
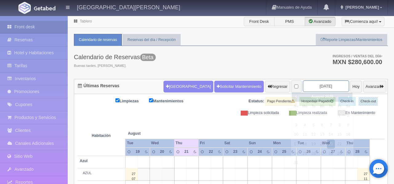
click at [330, 87] on input "[DATE]" at bounding box center [326, 85] width 46 height 11
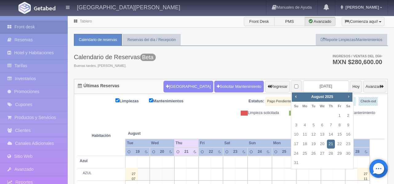
click at [348, 96] on span "Next" at bounding box center [348, 96] width 5 height 5
click at [321, 135] on link "15" at bounding box center [323, 134] width 8 height 9
type input "[DATE]"
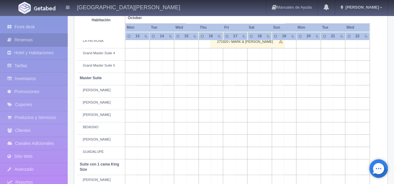
scroll to position [182, 0]
click at [196, 122] on td at bounding box center [192, 116] width 12 height 12
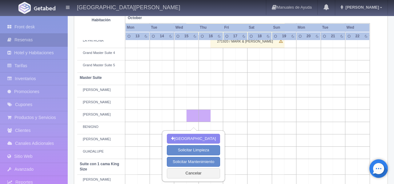
click at [278, 122] on td at bounding box center [278, 116] width 12 height 12
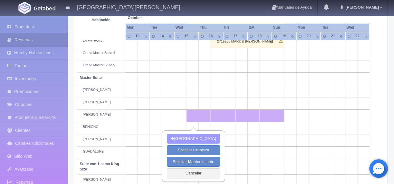
click at [200, 139] on button "Nueva Reserva" at bounding box center [193, 139] width 53 height 10
type input "[DATE]"
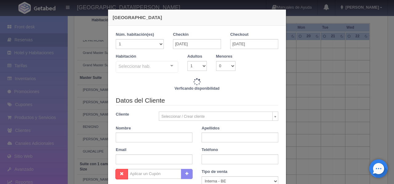
checkbox input "false"
type input "21640.00"
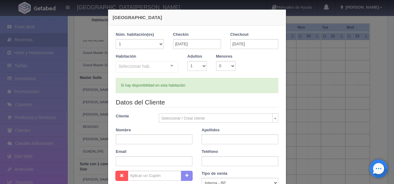
checkbox input "false"
click at [172, 66] on div at bounding box center [172, 65] width 12 height 9
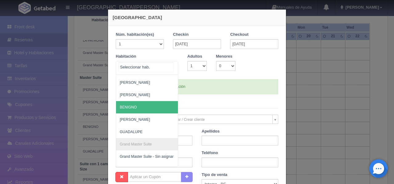
scroll to position [97, 0]
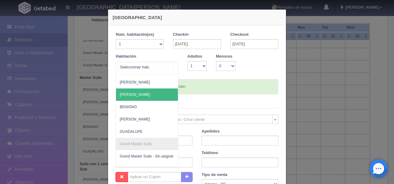
click at [153, 98] on span "[PERSON_NAME]" at bounding box center [177, 94] width 122 height 12
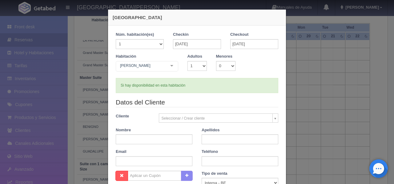
checkbox input "false"
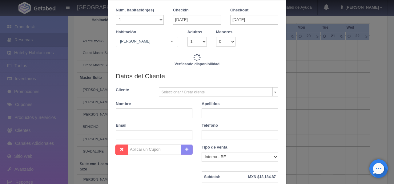
type input "21640.00"
checkbox input "false"
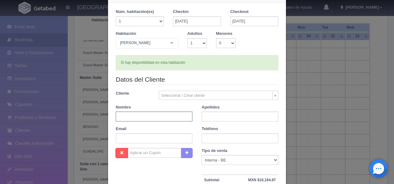
click at [142, 115] on input "text" at bounding box center [154, 117] width 77 height 10
type input "HECTOY & [PERSON_NAME]"
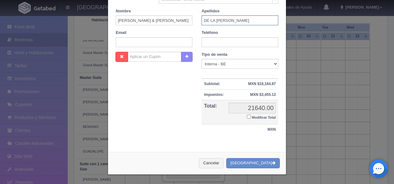
type input "DE LA CRUZ"
click at [270, 165] on button "[GEOGRAPHIC_DATA]" at bounding box center [253, 163] width 54 height 10
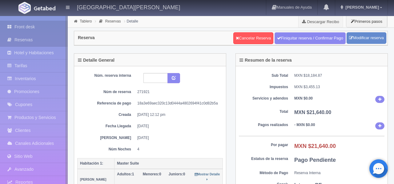
click at [33, 26] on link "Front desk" at bounding box center [34, 27] width 68 height 13
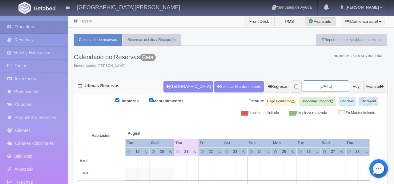
click at [322, 86] on input "[DATE]" at bounding box center [326, 85] width 46 height 11
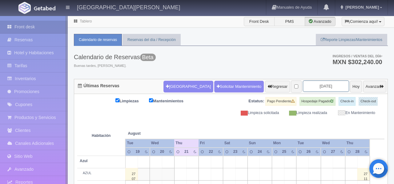
click at [327, 87] on input "2025-08-21" at bounding box center [326, 85] width 46 height 11
click at [313, 131] on th at bounding box center [302, 127] width 37 height 23
click at [328, 86] on input "2025-08-21" at bounding box center [326, 85] width 46 height 11
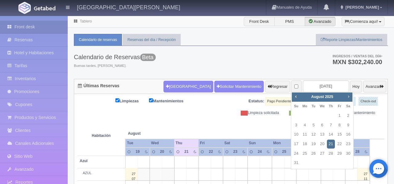
click at [348, 95] on span "Next" at bounding box center [348, 96] width 5 height 5
click at [323, 133] on link "15" at bounding box center [323, 134] width 8 height 9
type input "2025-10-15"
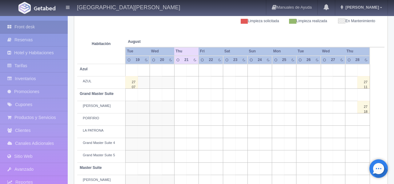
scroll to position [110, 0]
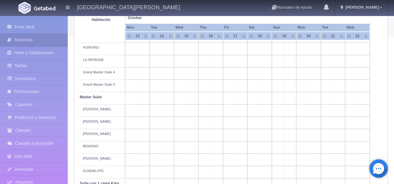
scroll to position [170, 0]
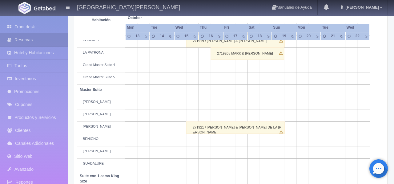
click at [196, 146] on td at bounding box center [192, 140] width 12 height 12
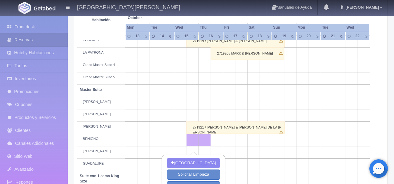
click at [279, 146] on td at bounding box center [278, 140] width 12 height 12
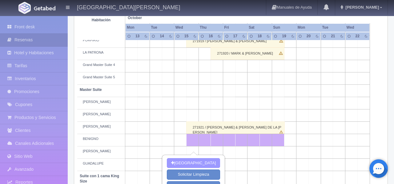
click at [207, 163] on button "[GEOGRAPHIC_DATA]" at bounding box center [193, 163] width 53 height 10
type input "15-10-2025"
type input "19-10-2025"
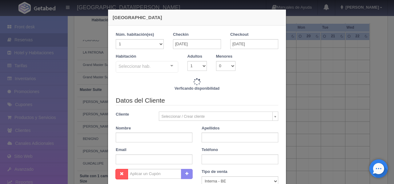
checkbox input "false"
type input "21640.00"
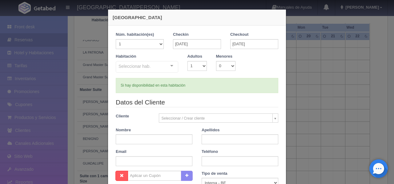
click at [170, 67] on div at bounding box center [172, 65] width 12 height 9
checkbox input "false"
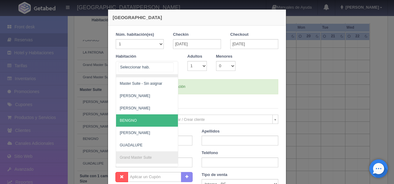
scroll to position [71, 1]
click at [144, 119] on span "BENIGNO" at bounding box center [176, 120] width 122 height 12
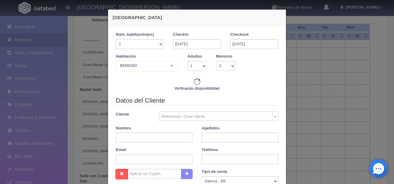
checkbox input "false"
type input "21640.00"
checkbox input "false"
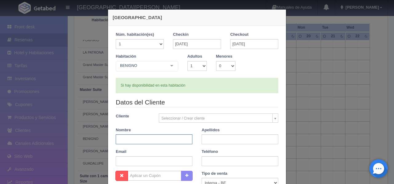
click at [134, 141] on input "text" at bounding box center [154, 139] width 77 height 10
type input "MARIA & JUAN"
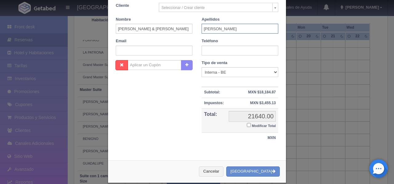
scroll to position [120, 0]
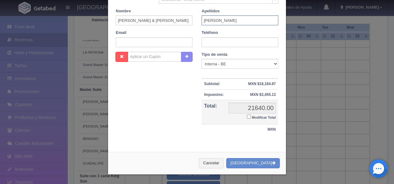
type input "CABRERA"
click at [253, 160] on button "[GEOGRAPHIC_DATA]" at bounding box center [253, 163] width 54 height 10
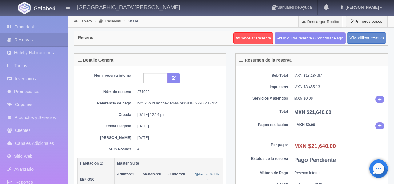
scroll to position [1, 0]
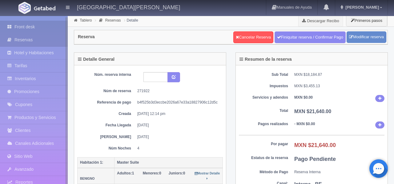
click at [31, 26] on link "Front desk" at bounding box center [34, 27] width 68 height 13
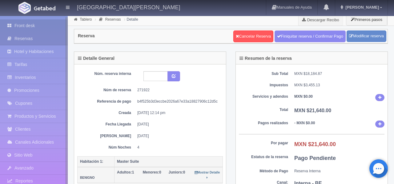
scroll to position [0, 0]
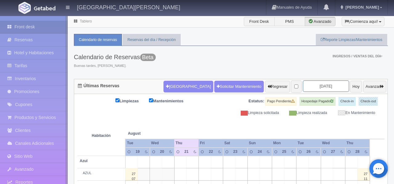
click at [329, 87] on input "[DATE]" at bounding box center [326, 85] width 46 height 11
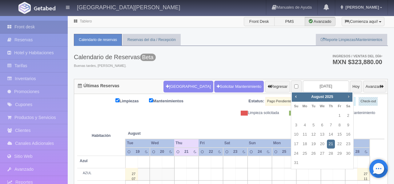
click at [351, 96] on link "Next" at bounding box center [349, 96] width 7 height 7
click at [322, 133] on link "15" at bounding box center [323, 134] width 8 height 9
type input "[DATE]"
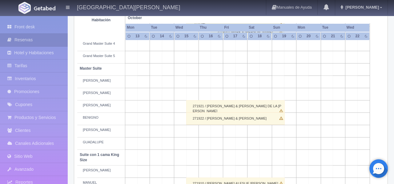
scroll to position [193, 0]
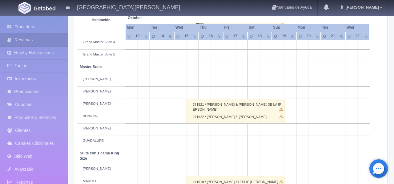
click at [195, 99] on td at bounding box center [192, 93] width 12 height 12
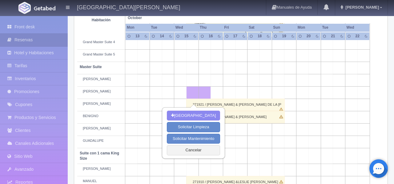
click at [278, 99] on td at bounding box center [278, 93] width 12 height 12
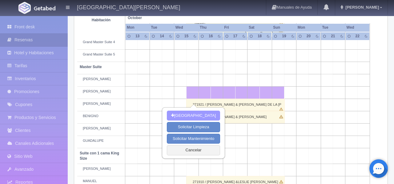
click at [194, 113] on button "Nueva Reserva" at bounding box center [193, 116] width 53 height 10
type input "15-10-2025"
type input "19-10-2025"
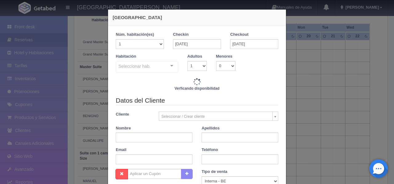
checkbox input "false"
type input "21640.00"
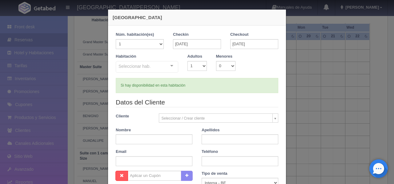
checkbox input "false"
click at [172, 68] on div at bounding box center [172, 65] width 12 height 9
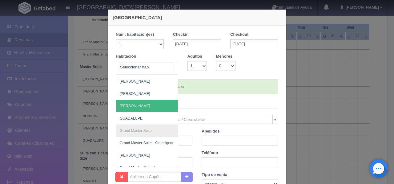
scroll to position [87, 0]
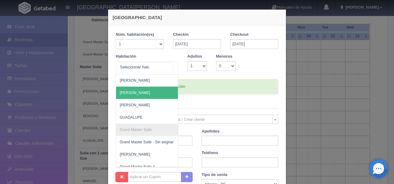
click at [159, 94] on span "[PERSON_NAME]" at bounding box center [177, 93] width 122 height 12
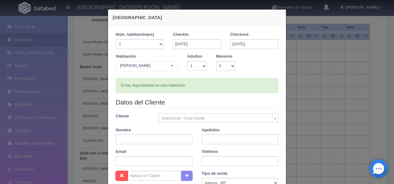
checkbox input "false"
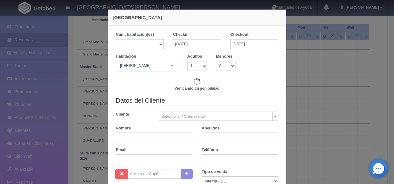
type input "21640.00"
checkbox input "false"
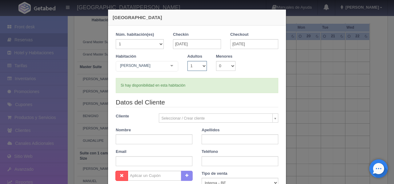
click at [202, 67] on select "1 2 3 4 5 6 7 8 9 10" at bounding box center [197, 66] width 19 height 10
select select "2"
checkbox input "false"
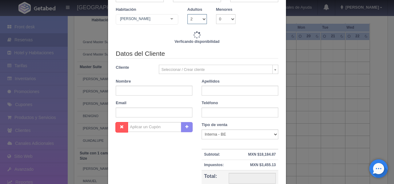
type input "21640.00"
checkbox input "false"
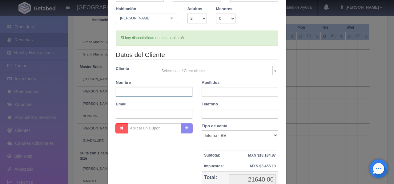
click at [142, 91] on input "text" at bounding box center [154, 92] width 77 height 10
type input "REENE"
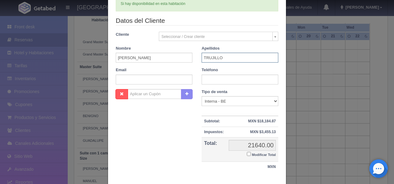
scroll to position [120, 0]
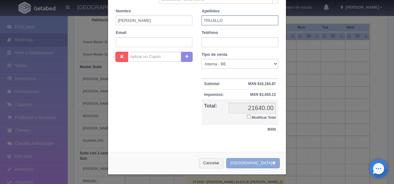
type input "TRUJILLO"
click at [260, 160] on button "Crear Reserva" at bounding box center [253, 163] width 54 height 10
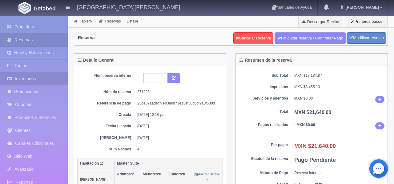
click at [35, 82] on link "Inventarios" at bounding box center [34, 78] width 68 height 13
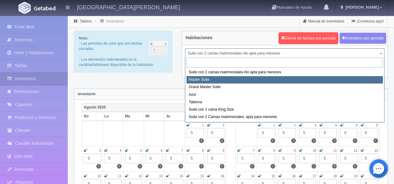
select select "1894"
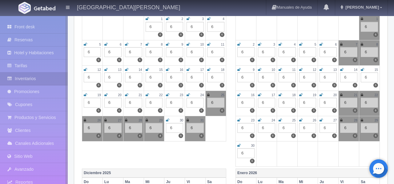
scroll to position [279, 0]
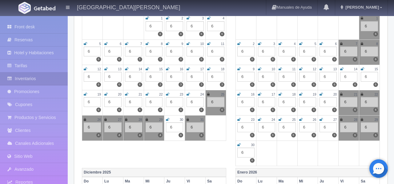
click at [147, 69] on icon at bounding box center [147, 69] width 3 height 4
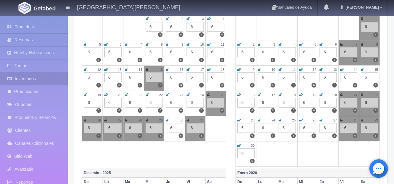
click at [169, 70] on icon at bounding box center [167, 70] width 3 height 4
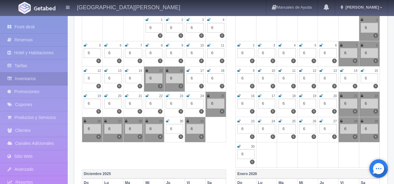
click at [189, 71] on icon at bounding box center [188, 71] width 3 height 4
click at [210, 71] on icon at bounding box center [208, 71] width 3 height 4
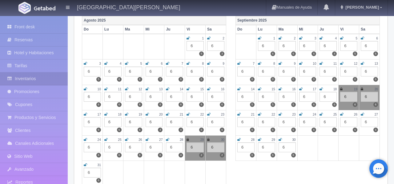
scroll to position [87, 0]
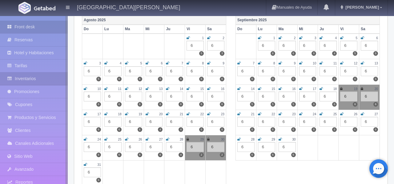
click at [29, 24] on link "Front desk" at bounding box center [34, 27] width 68 height 13
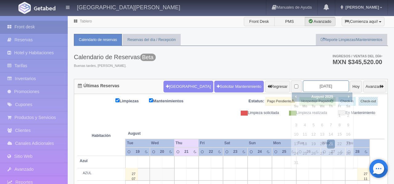
click at [330, 86] on input "[DATE]" at bounding box center [326, 85] width 46 height 11
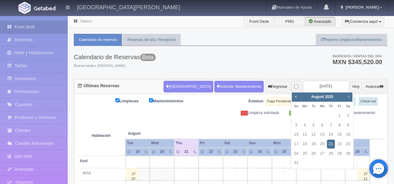
click at [351, 97] on span "Next" at bounding box center [348, 96] width 5 height 5
click at [323, 135] on link "15" at bounding box center [323, 134] width 8 height 9
type input "[DATE]"
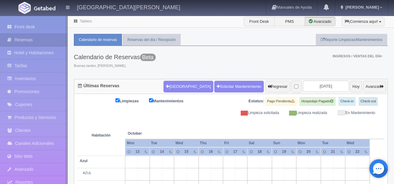
scroll to position [157, 0]
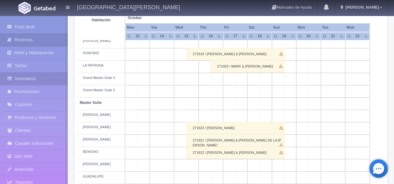
click at [35, 80] on link "Inventarios" at bounding box center [34, 78] width 68 height 13
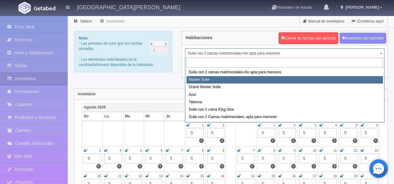
select select "1894"
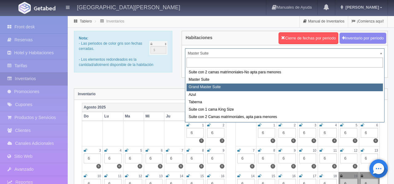
select select "1918"
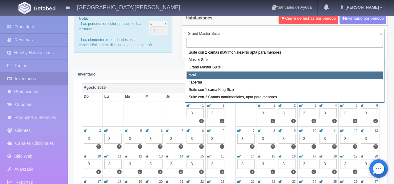
select select "1919"
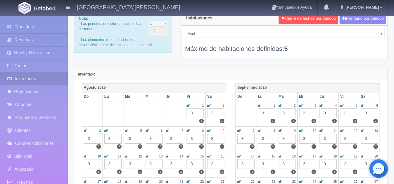
scroll to position [20, 0]
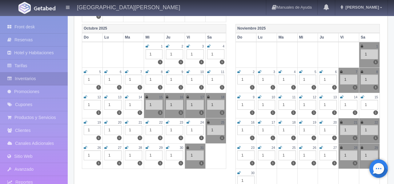
scroll to position [250, 0]
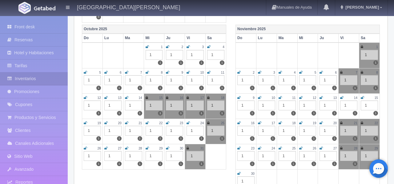
click at [148, 98] on icon at bounding box center [147, 98] width 2 height 4
click at [169, 98] on div "16" at bounding box center [174, 97] width 17 height 5
click at [168, 99] on div "16" at bounding box center [174, 97] width 17 height 5
click at [167, 97] on icon at bounding box center [167, 98] width 2 height 4
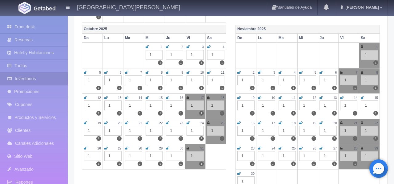
click at [189, 98] on div "17" at bounding box center [195, 97] width 17 height 5
click at [187, 99] on icon at bounding box center [188, 98] width 2 height 4
click at [210, 99] on div "18" at bounding box center [215, 97] width 17 height 5
click at [210, 97] on div "18" at bounding box center [215, 97] width 17 height 5
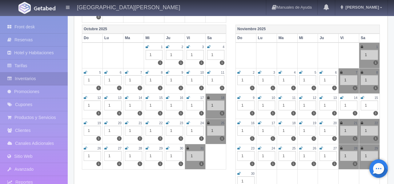
click at [209, 98] on icon at bounding box center [208, 98] width 2 height 4
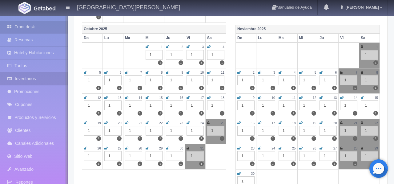
click at [35, 30] on link "Front desk" at bounding box center [34, 27] width 68 height 13
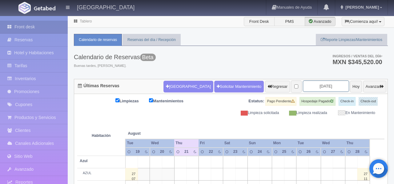
click at [327, 87] on input "[DATE]" at bounding box center [326, 85] width 46 height 11
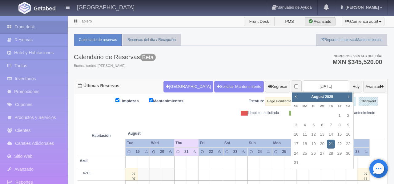
click at [349, 96] on span "Next" at bounding box center [348, 96] width 5 height 5
click at [321, 136] on link "15" at bounding box center [323, 134] width 8 height 9
type input "[DATE]"
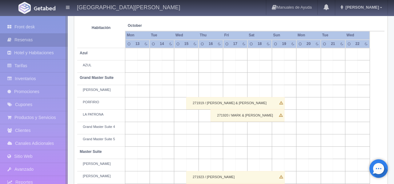
scroll to position [108, 0]
click at [194, 73] on td at bounding box center [192, 66] width 12 height 12
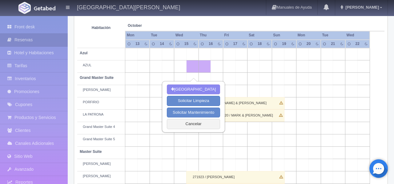
click at [280, 72] on td at bounding box center [278, 66] width 12 height 12
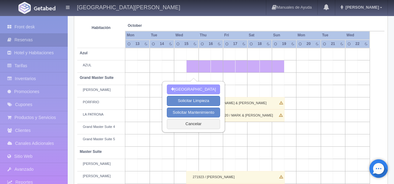
click at [199, 87] on button "Nueva Reserva" at bounding box center [193, 89] width 53 height 10
type input "15-10-2025"
type input "19-10-2025"
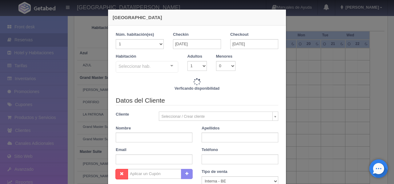
checkbox input "false"
type input "32400.00"
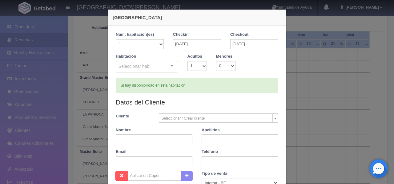
checkbox input "false"
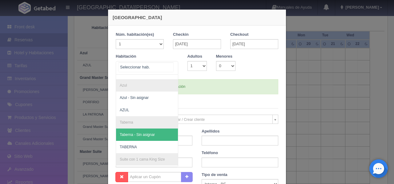
scroll to position [186, 0]
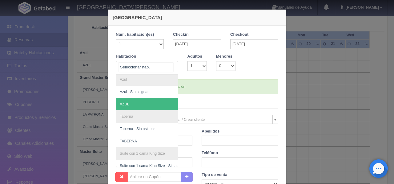
click at [148, 103] on span "AZUL" at bounding box center [177, 104] width 122 height 12
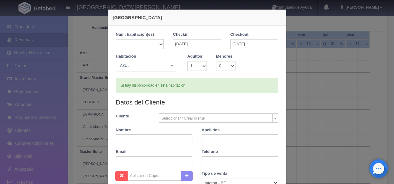
checkbox input "false"
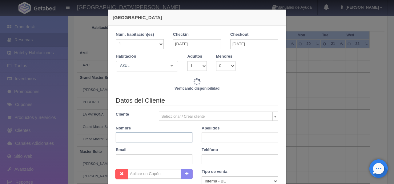
click at [132, 136] on input "text" at bounding box center [154, 137] width 77 height 10
type input "32400.00"
checkbox input "false"
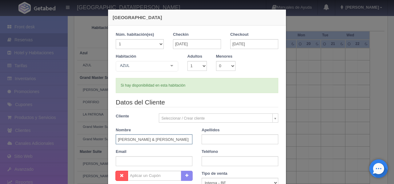
type input "ASHLEY & JONATHAN"
type input "SALAS"
click at [206, 66] on select "1 2 3 4 5 6 7 8 9 10" at bounding box center [197, 66] width 19 height 10
select select "2"
checkbox input "false"
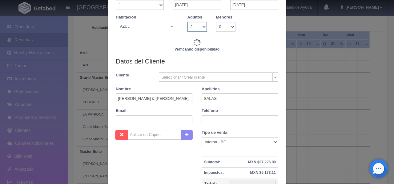
scroll to position [120, 0]
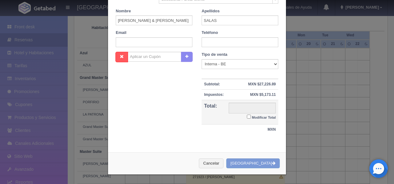
type input "32400.00"
checkbox input "false"
click at [259, 162] on button "Crear Reserva" at bounding box center [253, 163] width 54 height 10
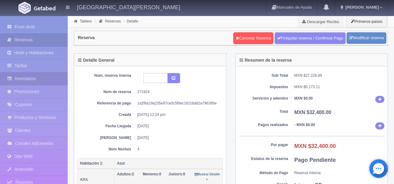
click at [33, 80] on link "Inventarios" at bounding box center [34, 78] width 68 height 13
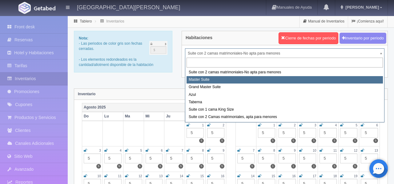
select select "1894"
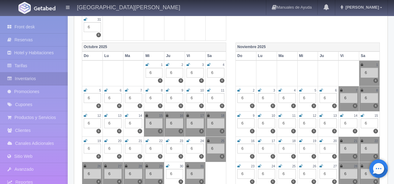
scroll to position [234, 0]
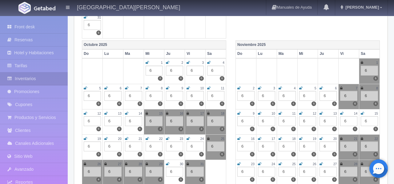
click at [148, 115] on icon at bounding box center [147, 114] width 2 height 4
click at [168, 114] on icon at bounding box center [167, 114] width 2 height 4
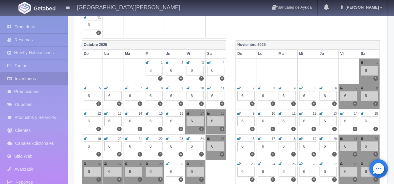
click at [188, 114] on icon at bounding box center [188, 114] width 2 height 4
click at [209, 114] on icon at bounding box center [208, 114] width 2 height 4
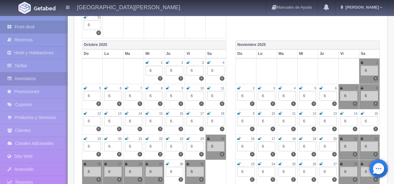
click at [20, 25] on link "Front desk" at bounding box center [34, 27] width 68 height 13
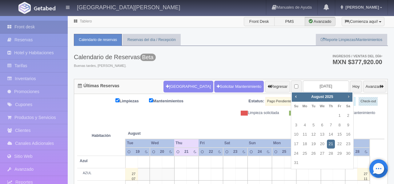
click at [351, 98] on span "Next" at bounding box center [348, 96] width 5 height 5
click at [321, 136] on link "15" at bounding box center [323, 134] width 8 height 9
type input "2025-10-15"
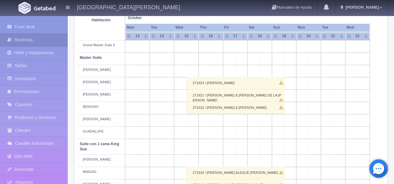
scroll to position [212, 0]
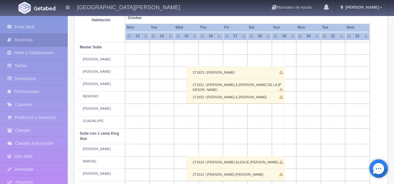
click at [219, 128] on td at bounding box center [217, 122] width 12 height 12
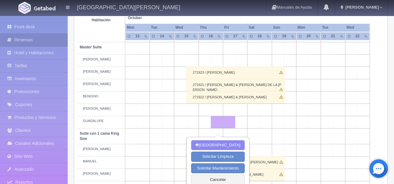
click at [281, 128] on td at bounding box center [278, 122] width 12 height 12
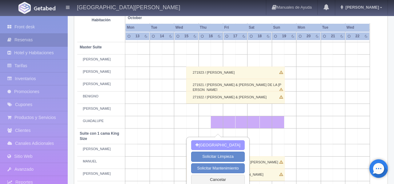
click at [229, 146] on button "Nueva Reserva" at bounding box center [217, 145] width 53 height 10
type input "16-10-2025"
type input "19-10-2025"
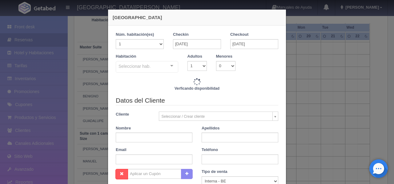
checkbox input "false"
type input "16940.00"
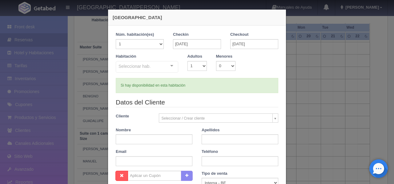
checkbox input "false"
click at [172, 67] on div at bounding box center [172, 65] width 12 height 9
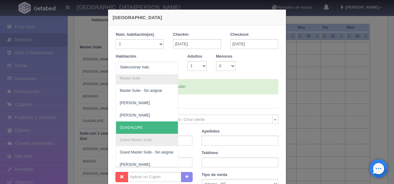
scroll to position [65, 0]
click at [142, 128] on span "GUADALUPE" at bounding box center [131, 126] width 23 height 4
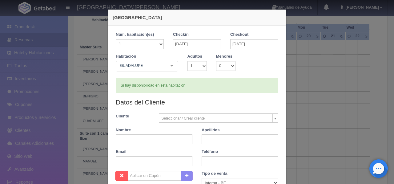
checkbox input "false"
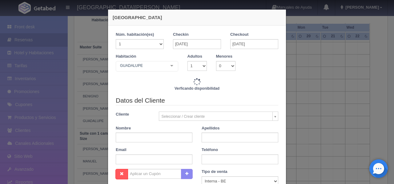
type input "16940.00"
checkbox input "false"
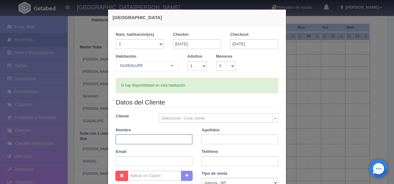
click at [142, 140] on input "text" at bounding box center [154, 139] width 77 height 10
type input "EMMANUEL"
click at [242, 137] on input "text" at bounding box center [240, 139] width 77 height 10
type input "DE LA CRUZ"
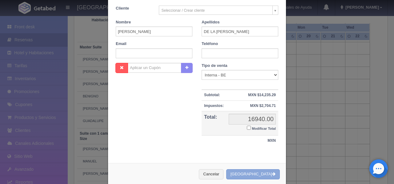
scroll to position [110, 0]
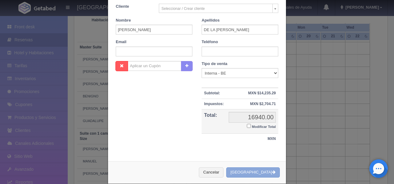
click at [254, 175] on button "Crear Reserva" at bounding box center [253, 172] width 54 height 10
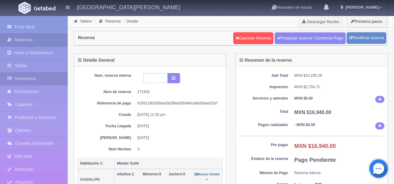
click at [27, 77] on link "Inventarios" at bounding box center [34, 78] width 68 height 13
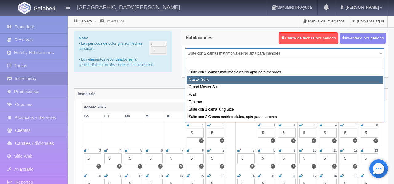
select select "1894"
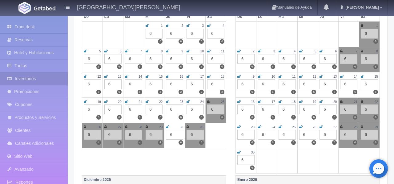
scroll to position [271, 0]
click at [147, 77] on icon at bounding box center [147, 77] width 3 height 4
click at [168, 77] on icon at bounding box center [167, 77] width 3 height 4
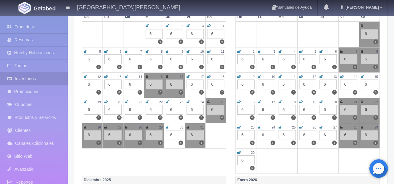
click at [189, 77] on icon at bounding box center [188, 77] width 3 height 4
click at [209, 78] on icon at bounding box center [208, 77] width 3 height 4
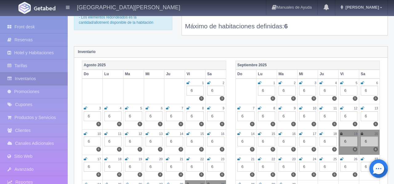
scroll to position [0, 0]
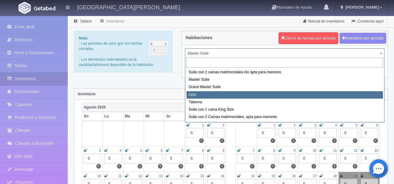
select select "1919"
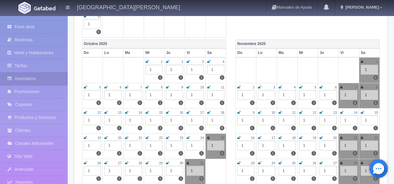
scroll to position [247, 0]
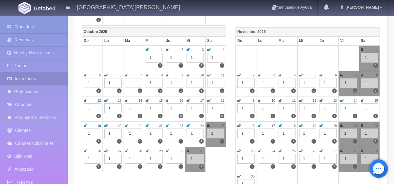
click at [148, 102] on icon at bounding box center [147, 101] width 3 height 4
click at [169, 102] on icon at bounding box center [167, 101] width 3 height 4
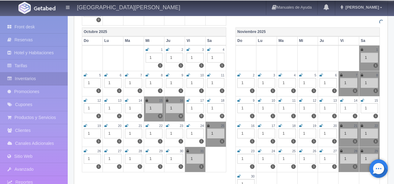
click at [190, 101] on div "17" at bounding box center [195, 100] width 17 height 5
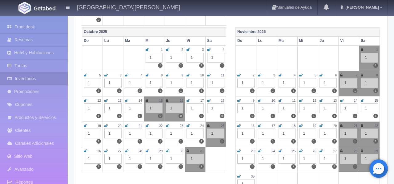
click at [188, 101] on icon at bounding box center [188, 101] width 3 height 4
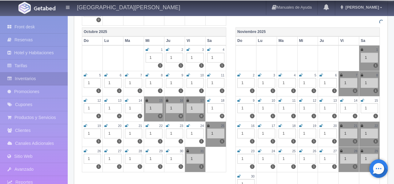
click at [209, 101] on icon at bounding box center [208, 101] width 3 height 4
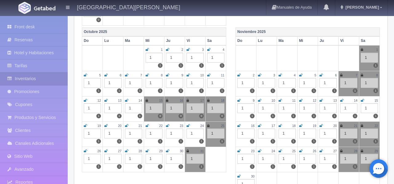
scroll to position [0, 0]
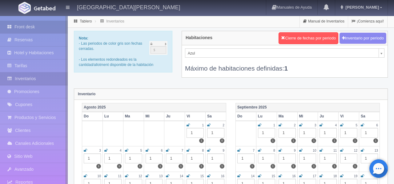
click at [30, 28] on link "Front desk" at bounding box center [34, 27] width 68 height 13
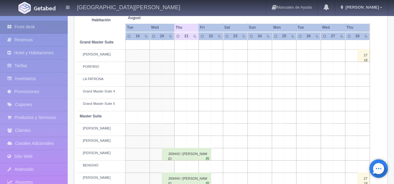
scroll to position [144, 0]
